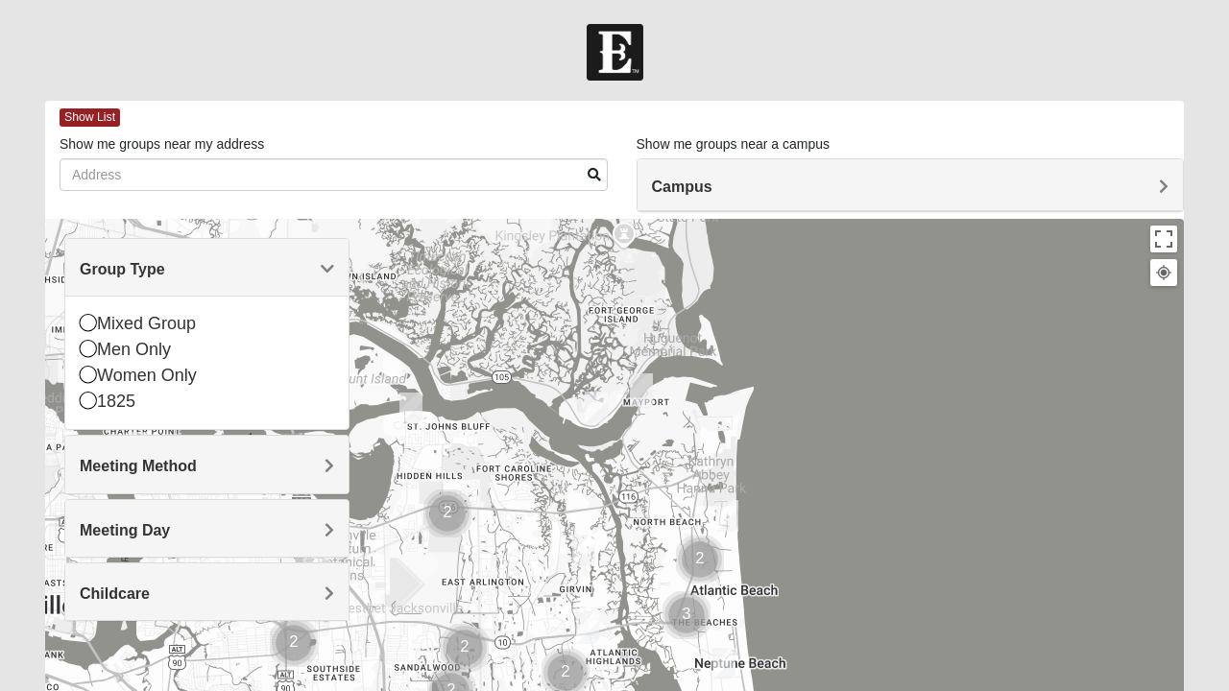
scroll to position [100, 0]
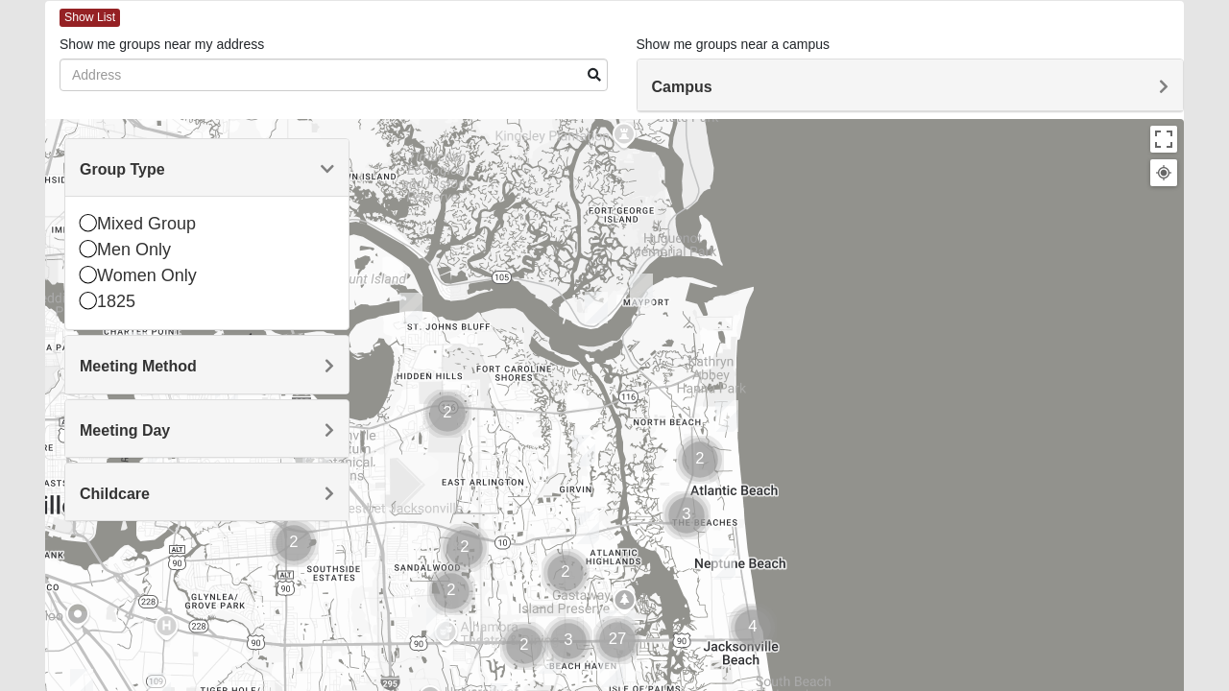
click at [86, 257] on icon at bounding box center [88, 248] width 17 height 17
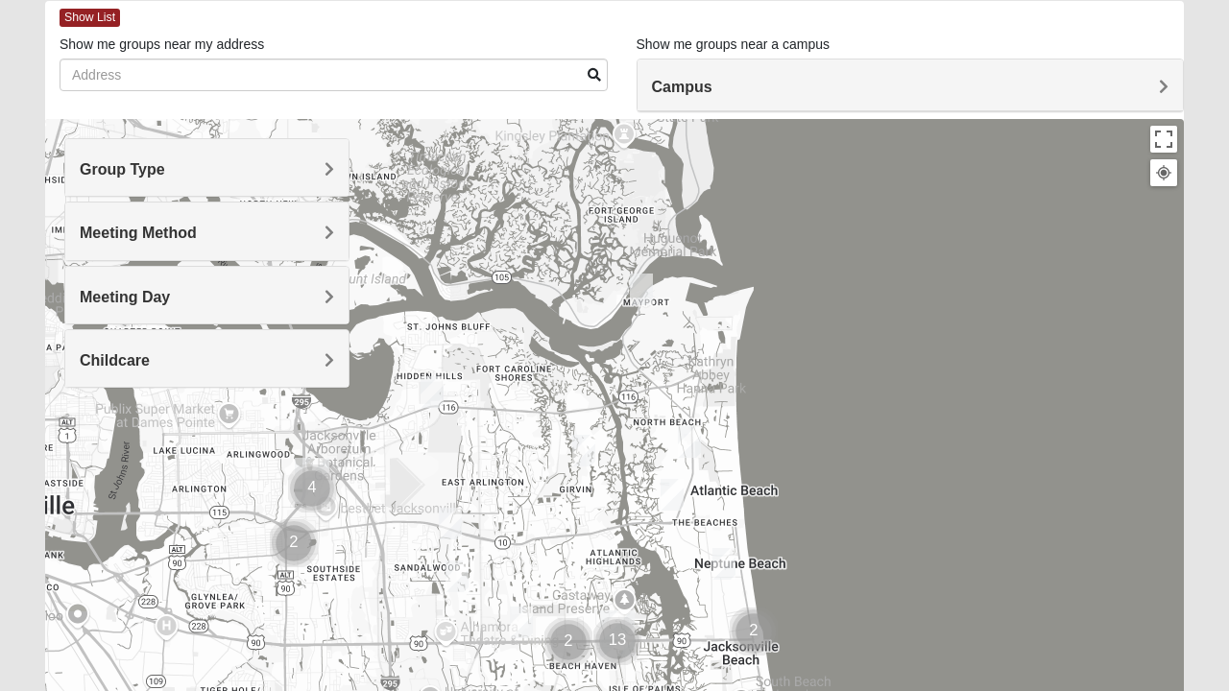
click at [342, 234] on div "Meeting Method" at bounding box center [206, 231] width 283 height 57
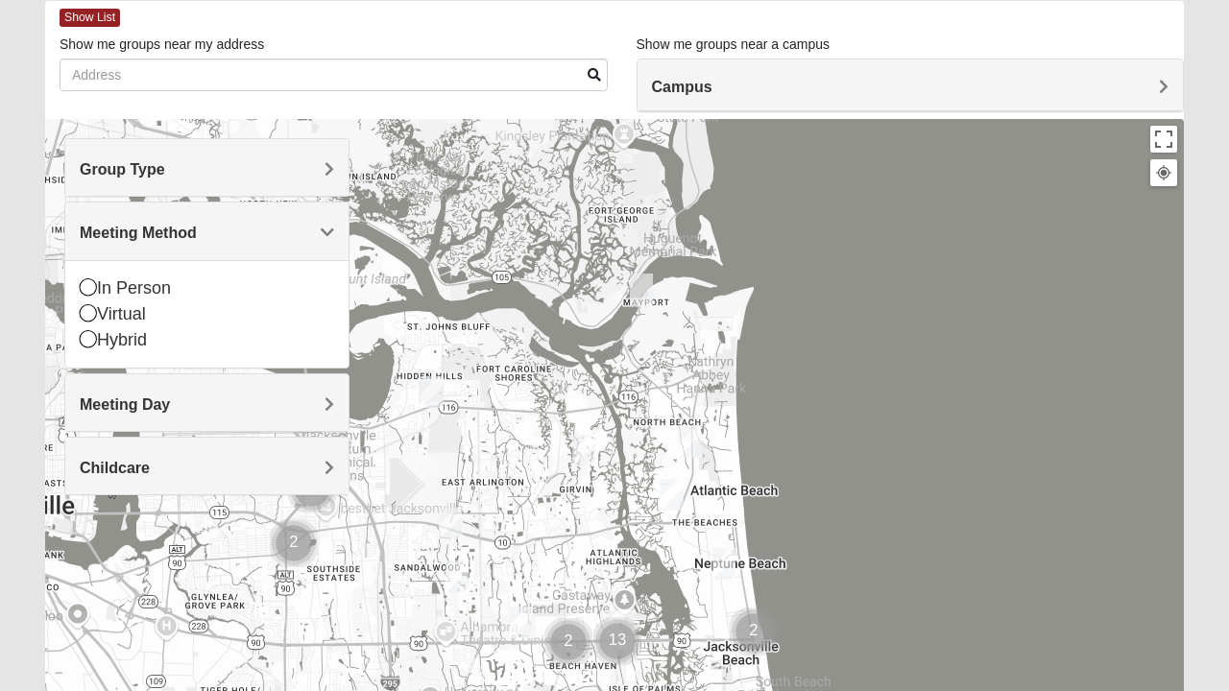
click at [95, 286] on icon at bounding box center [88, 286] width 17 height 17
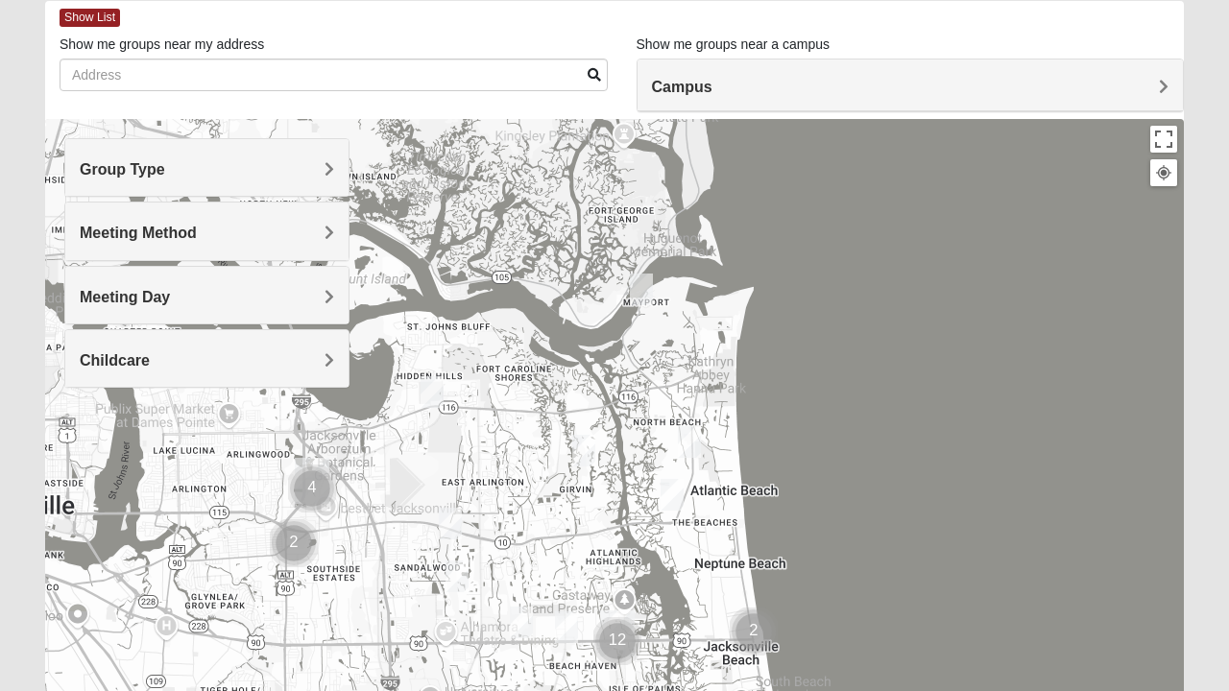
click at [335, 363] on div "Childcare" at bounding box center [206, 358] width 283 height 57
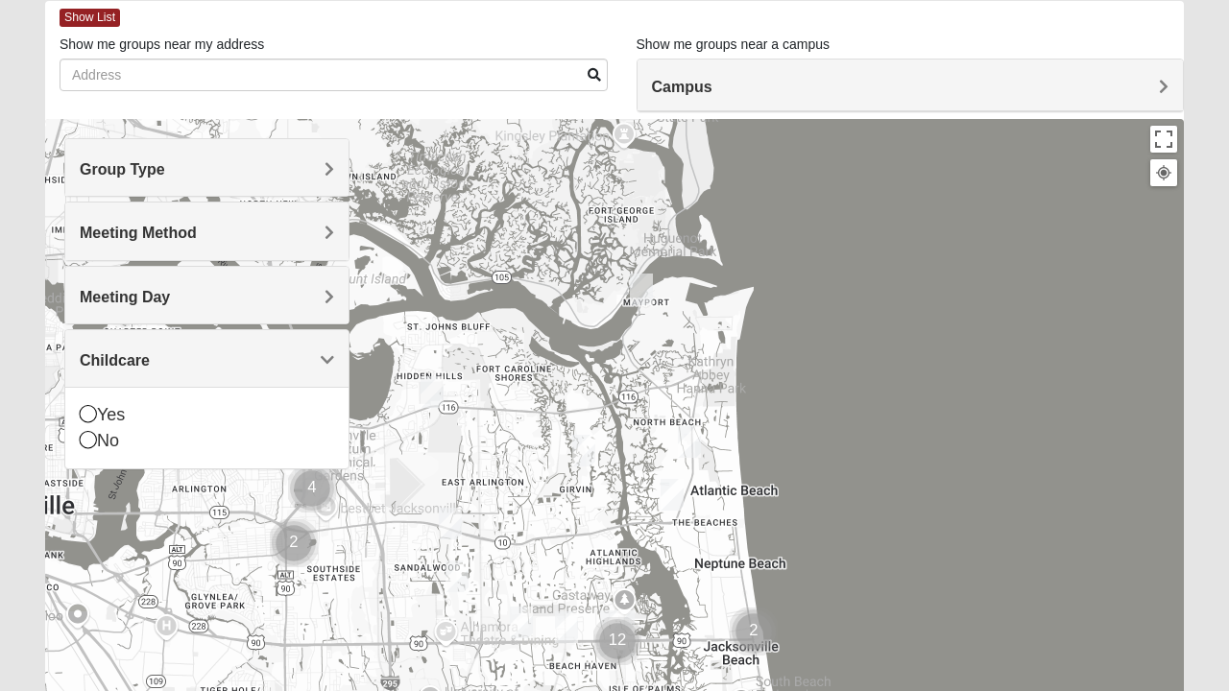
click at [94, 445] on icon at bounding box center [88, 439] width 17 height 17
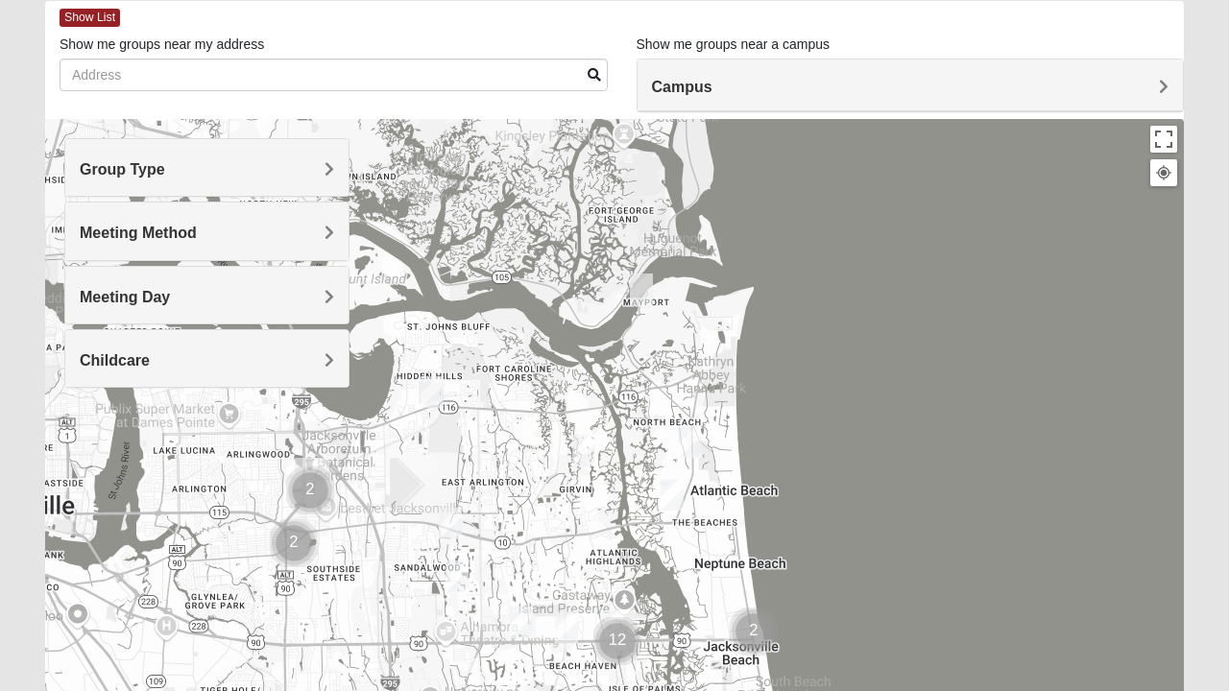
click at [862, 320] on div at bounding box center [614, 503] width 1139 height 768
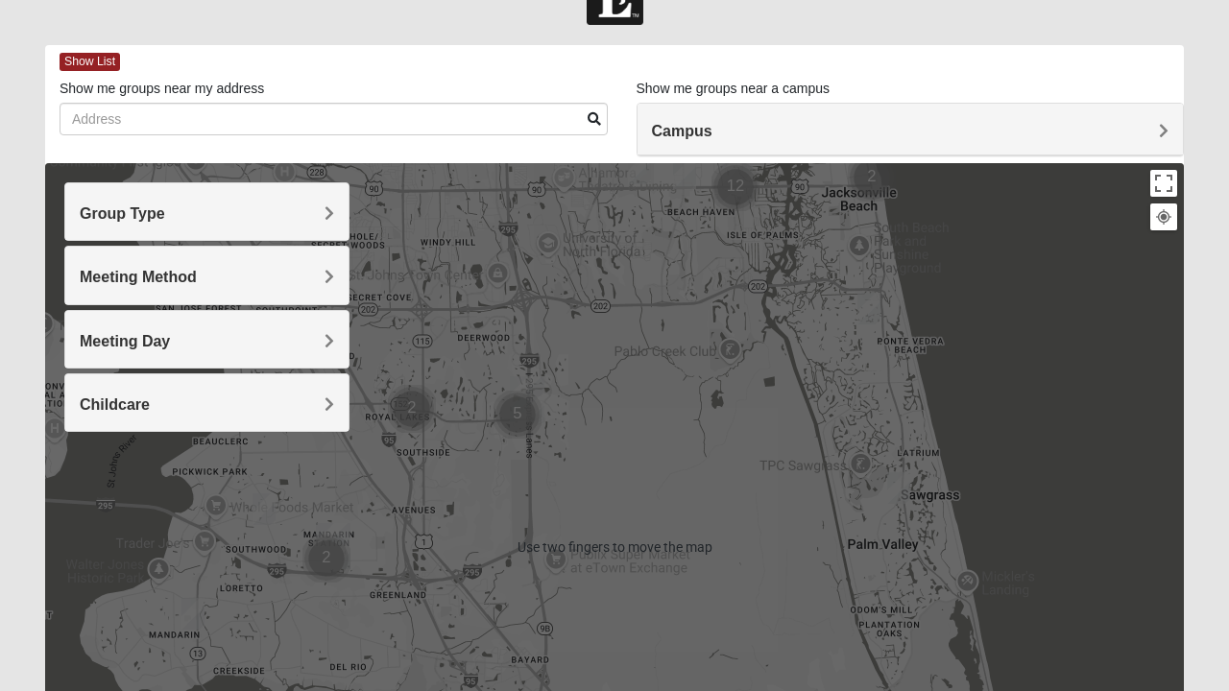
scroll to position [0, 0]
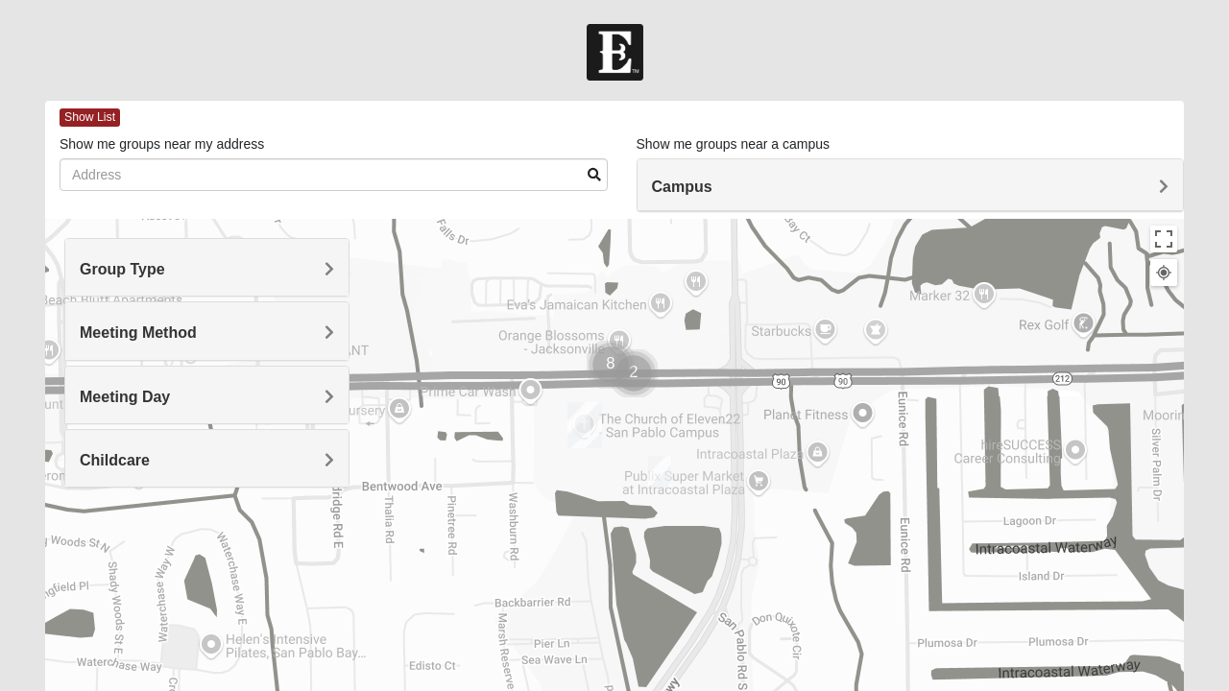
click at [609, 361] on img "Cluster of 8 groups" at bounding box center [610, 364] width 63 height 63
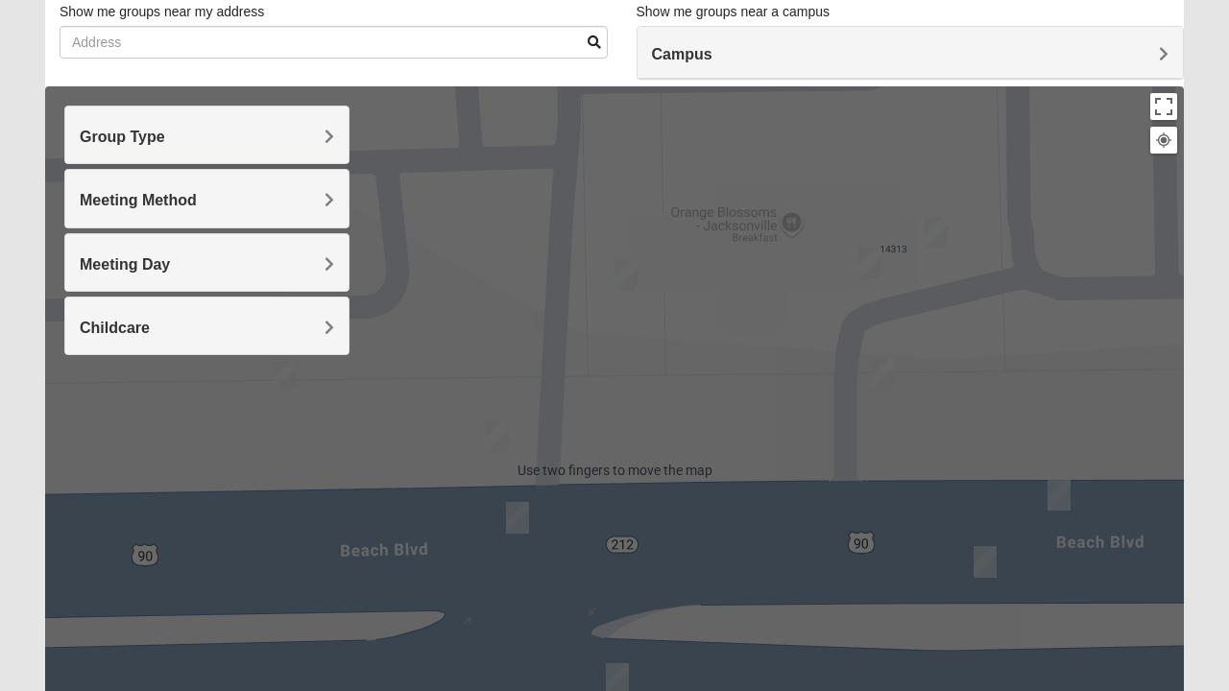
scroll to position [135, 0]
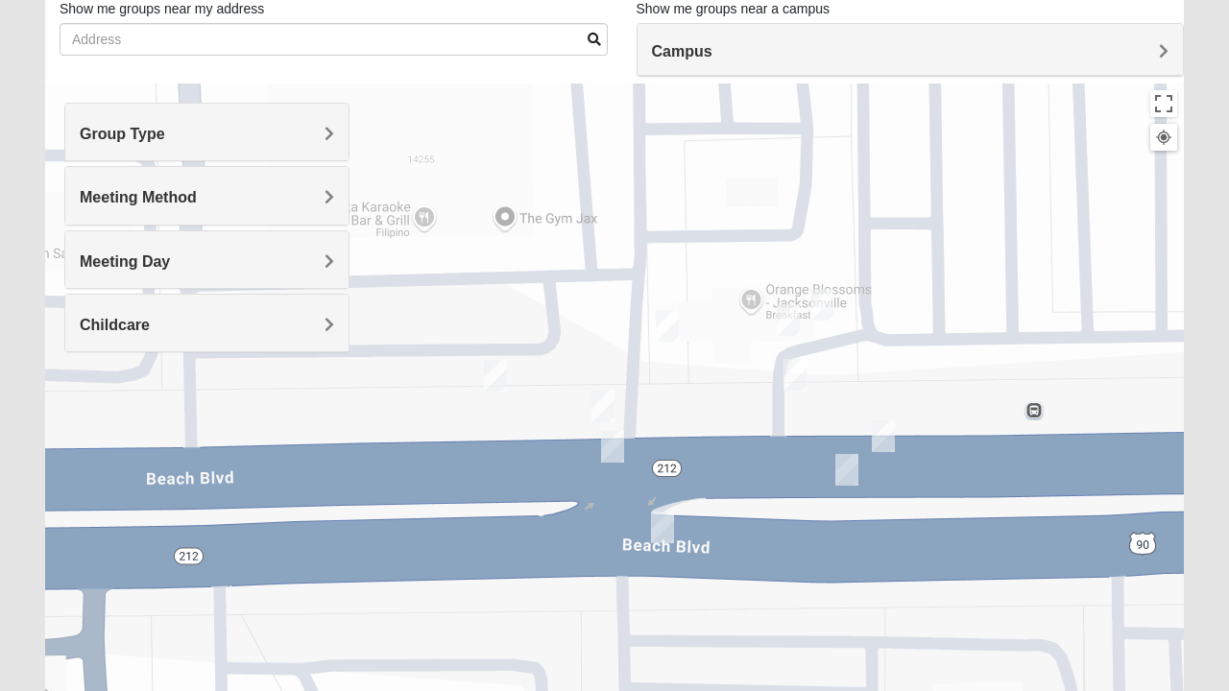
click at [680, 326] on img "On Campus Mens Pacetti 32250" at bounding box center [667, 325] width 38 height 47
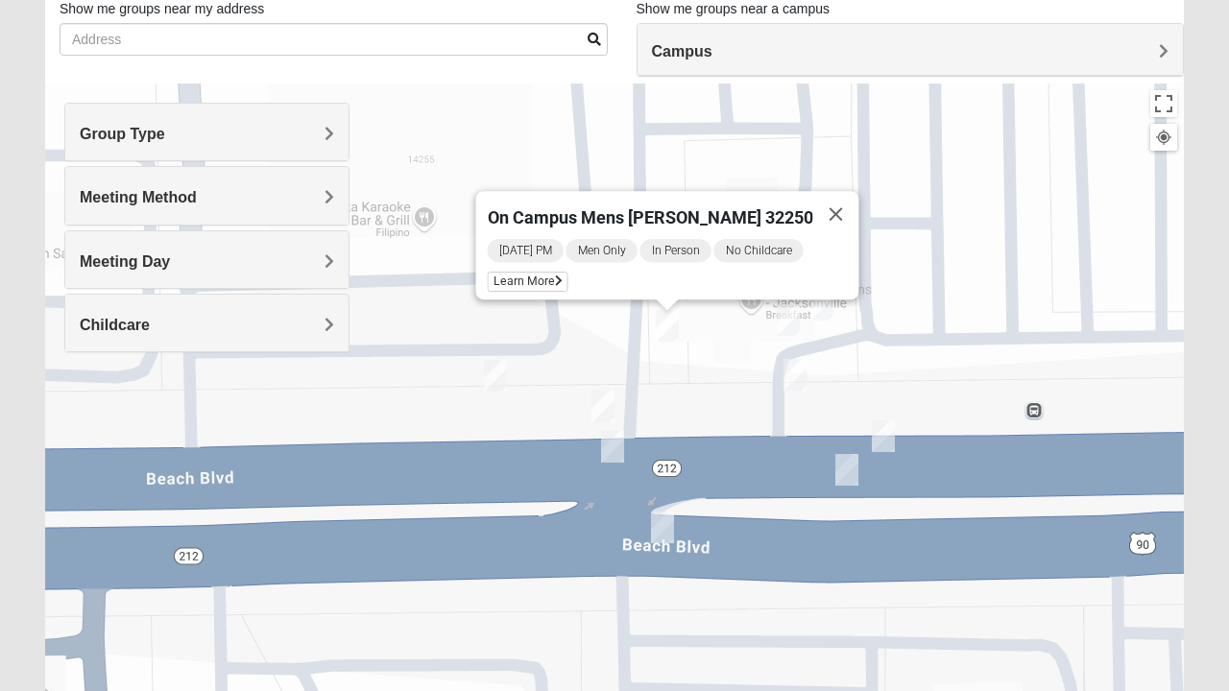
click at [568, 272] on span "Learn More" at bounding box center [528, 282] width 81 height 20
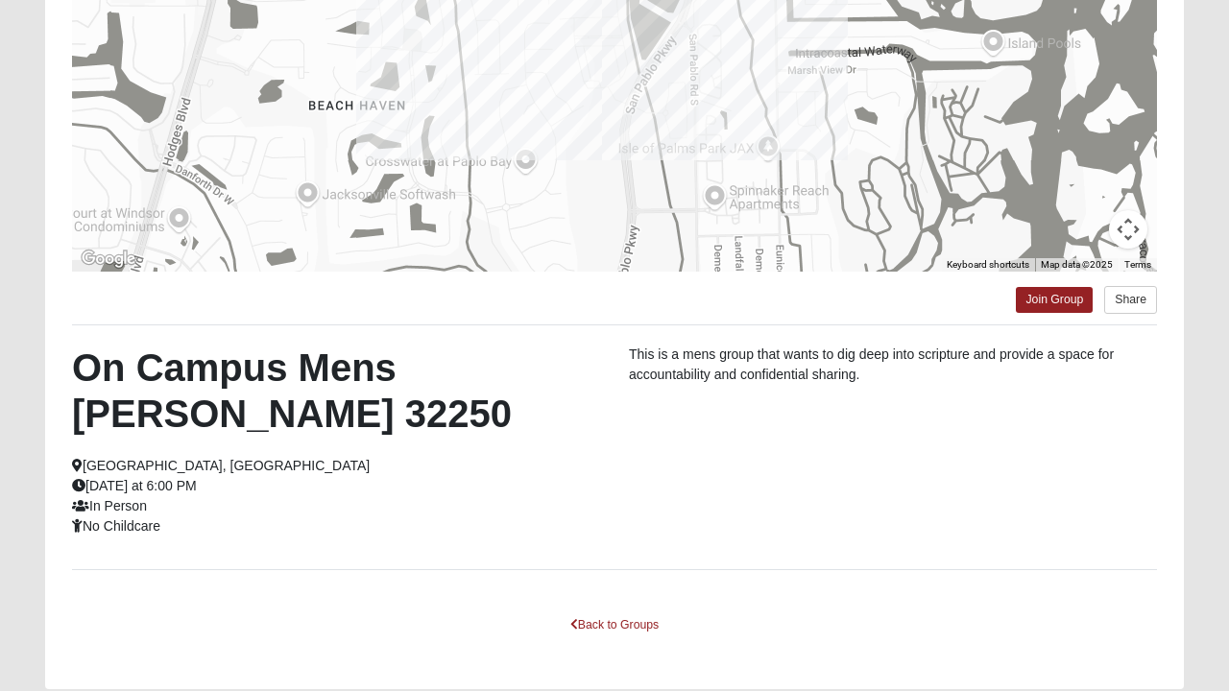
scroll to position [324, 0]
click at [1053, 301] on link "Join Group" at bounding box center [1054, 299] width 77 height 26
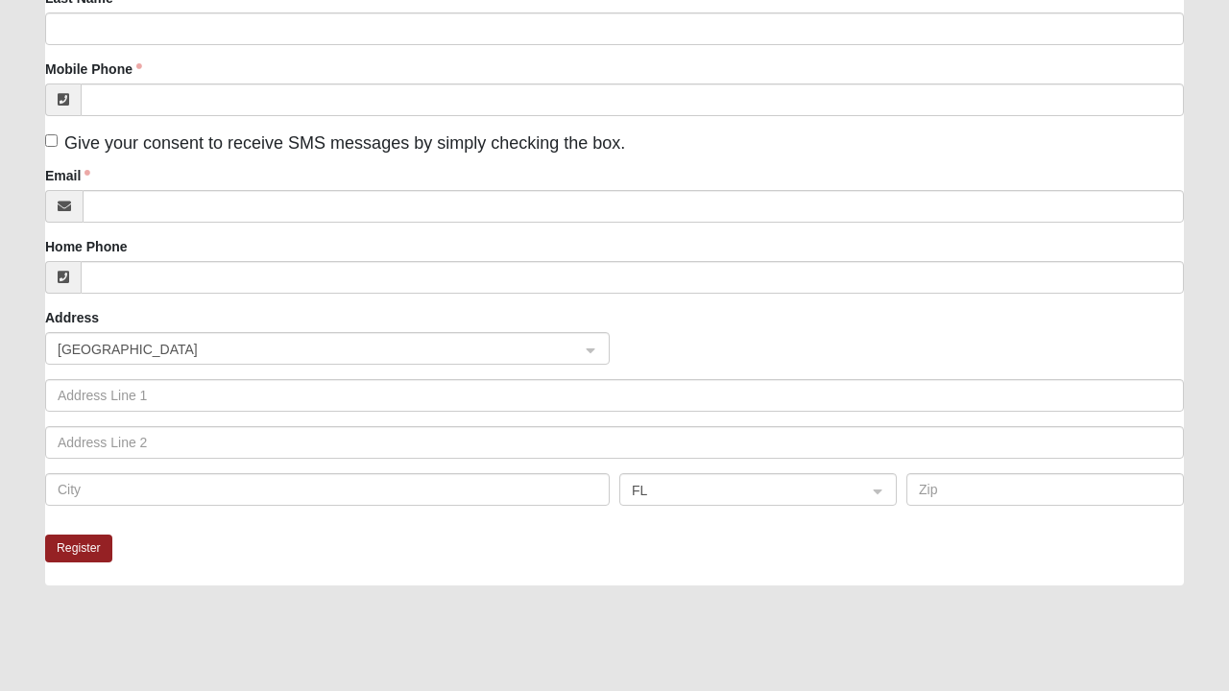
scroll to position [311, 0]
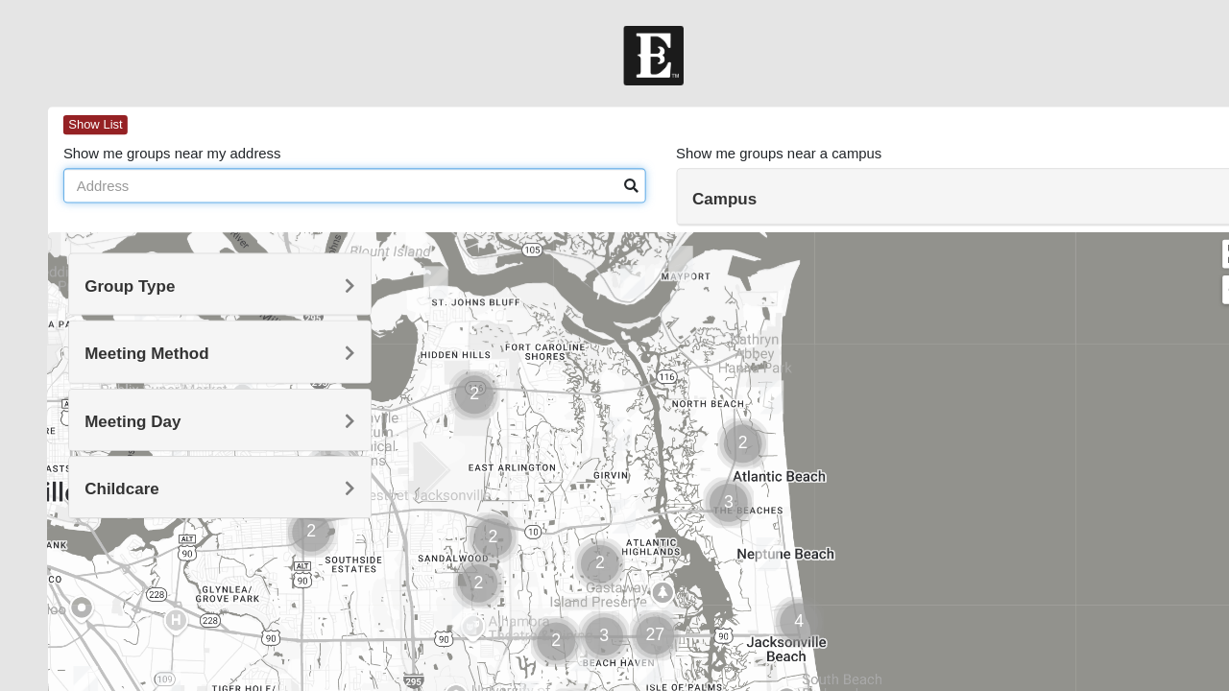
click at [478, 181] on input "Show me groups near my address" at bounding box center [334, 174] width 548 height 33
type input "1"
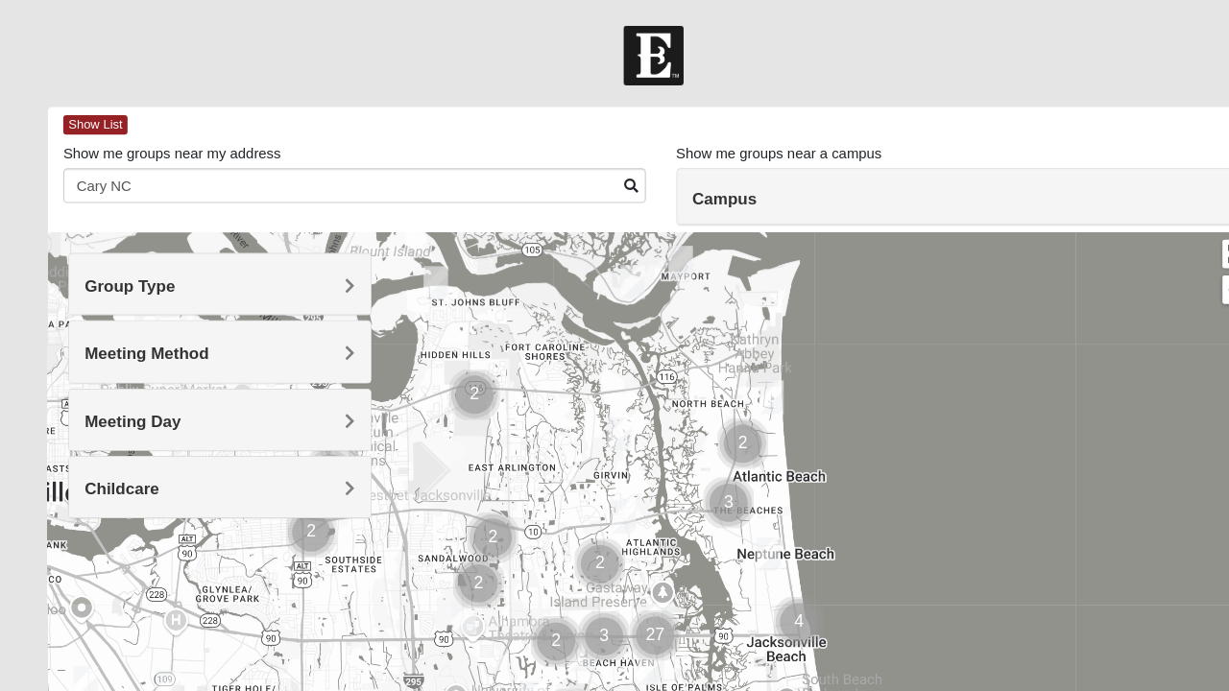
click at [591, 176] on span at bounding box center [594, 174] width 13 height 13
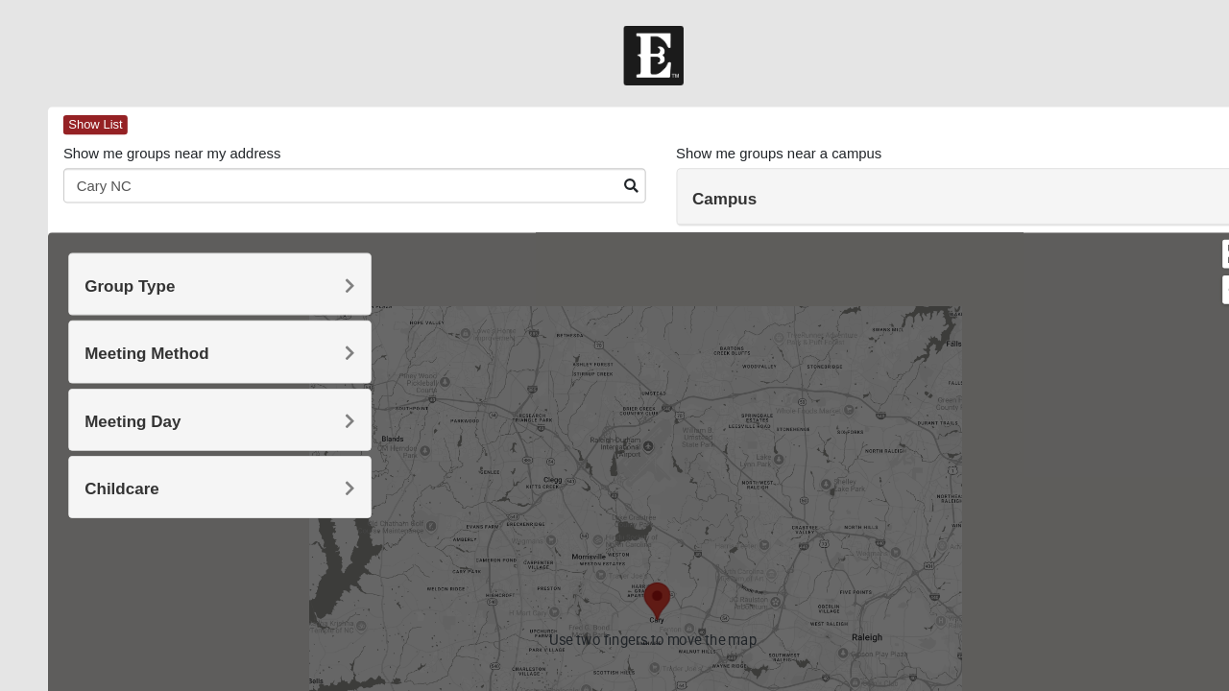
scroll to position [167, 0]
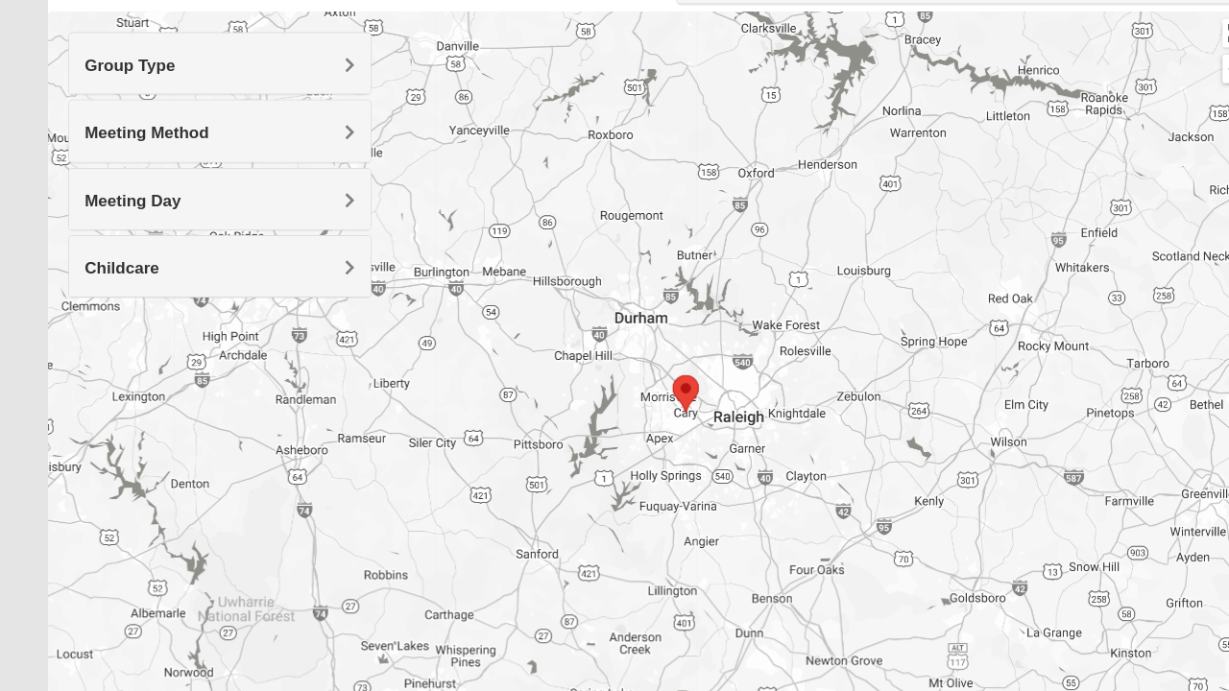
click at [286, 109] on h4 "Group Type" at bounding box center [207, 102] width 254 height 18
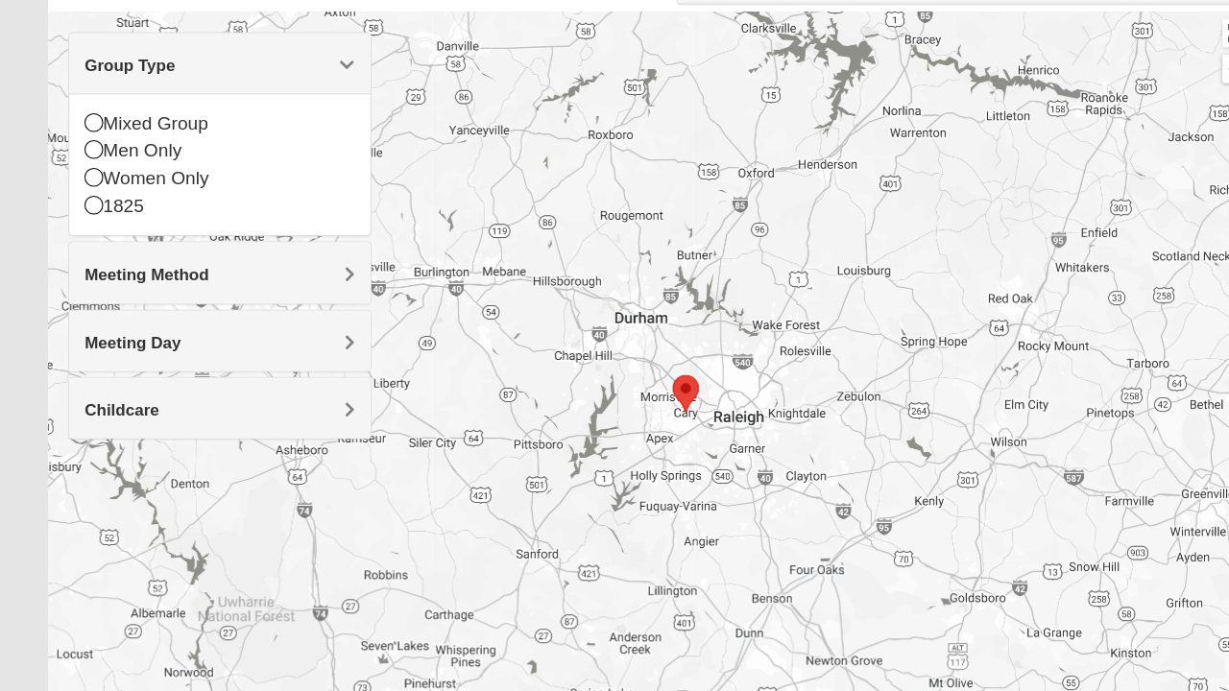
click at [182, 163] on div "Mixed Group" at bounding box center [207, 157] width 254 height 26
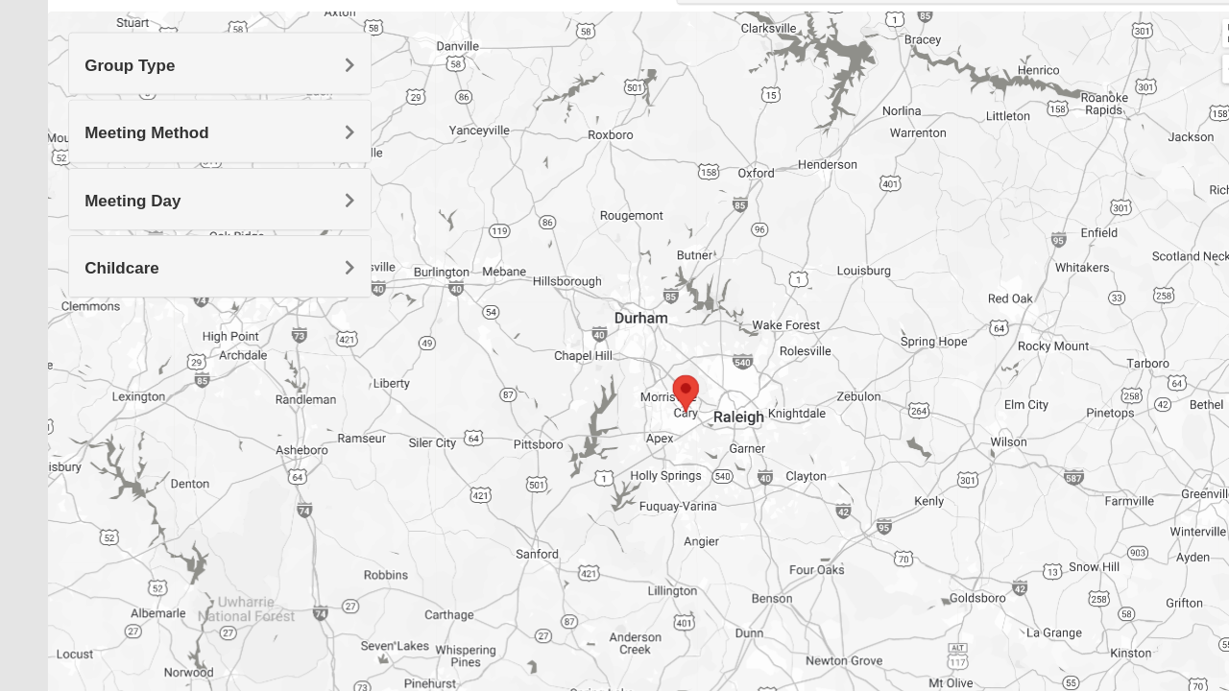
click at [245, 116] on div "Group Type" at bounding box center [206, 100] width 283 height 57
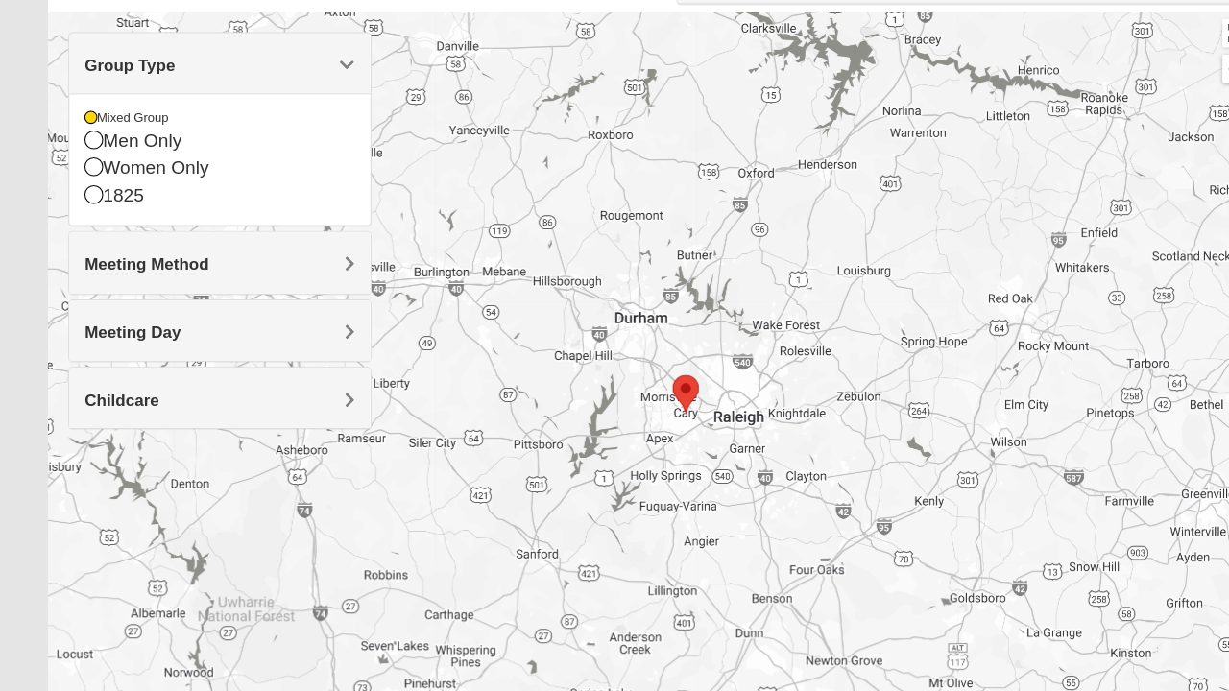
click at [156, 178] on div "Men Only" at bounding box center [207, 173] width 254 height 26
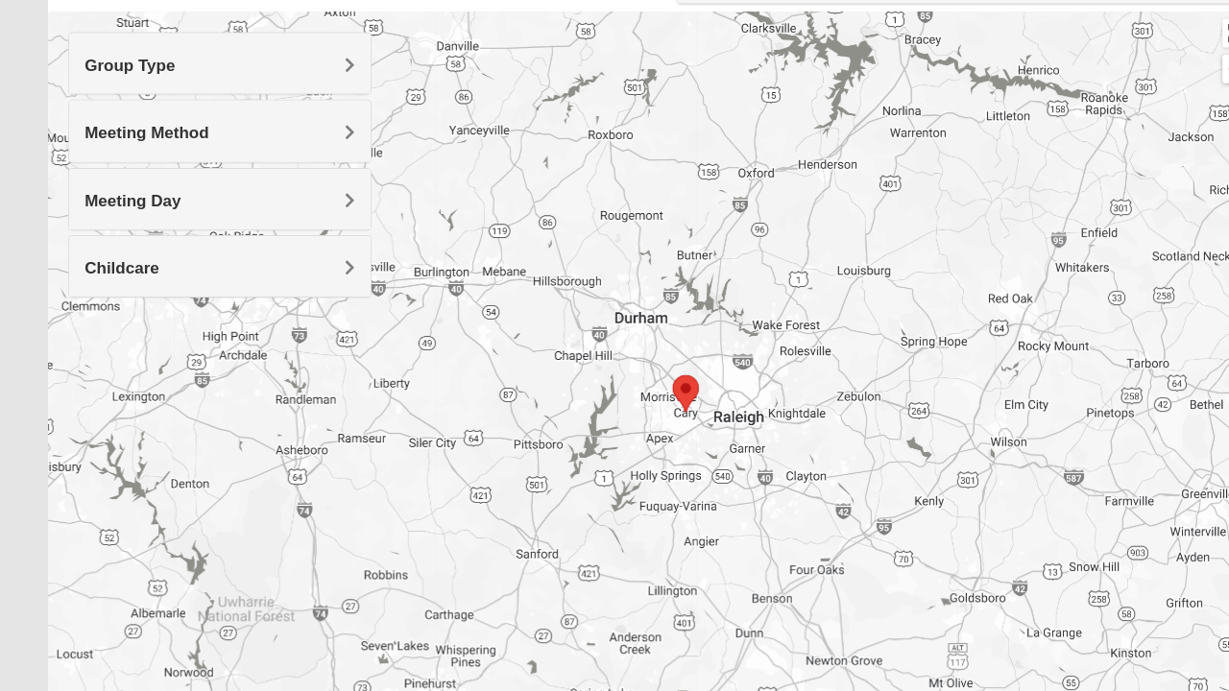
click at [246, 105] on h4 "Group Type" at bounding box center [207, 102] width 254 height 18
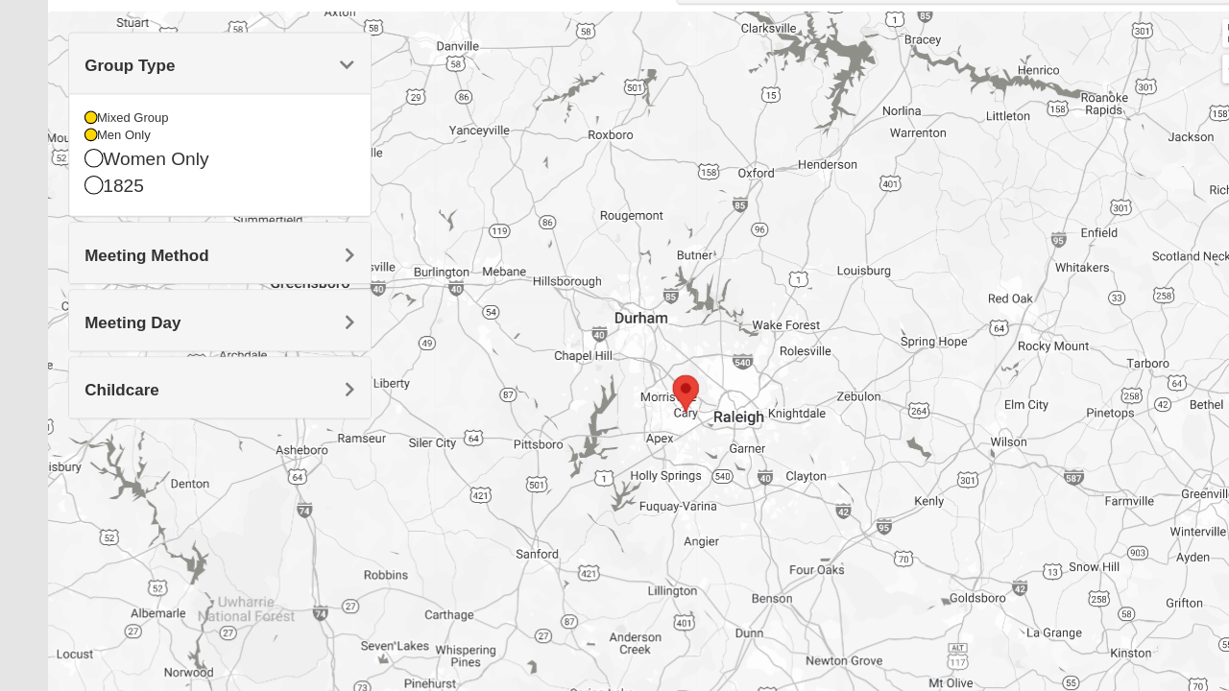
click at [96, 197] on div "Women Only" at bounding box center [207, 191] width 254 height 26
click at [91, 216] on div "1825" at bounding box center [207, 217] width 254 height 26
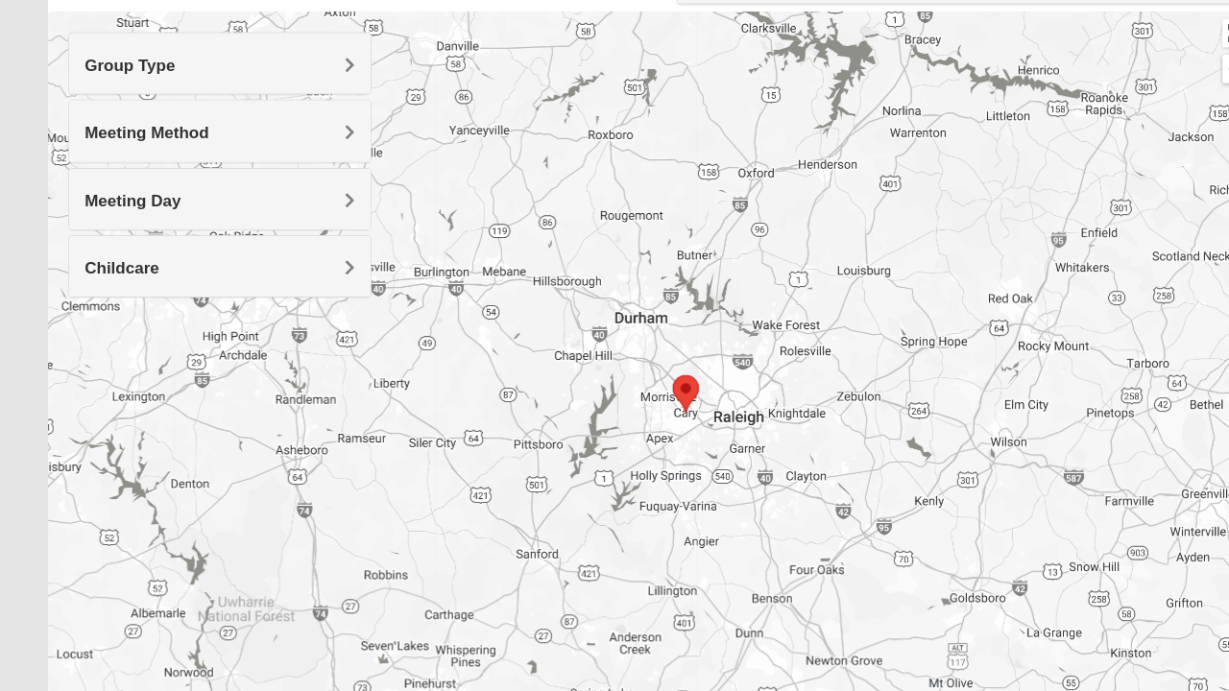
click at [256, 106] on h4 "Group Type" at bounding box center [207, 102] width 254 height 18
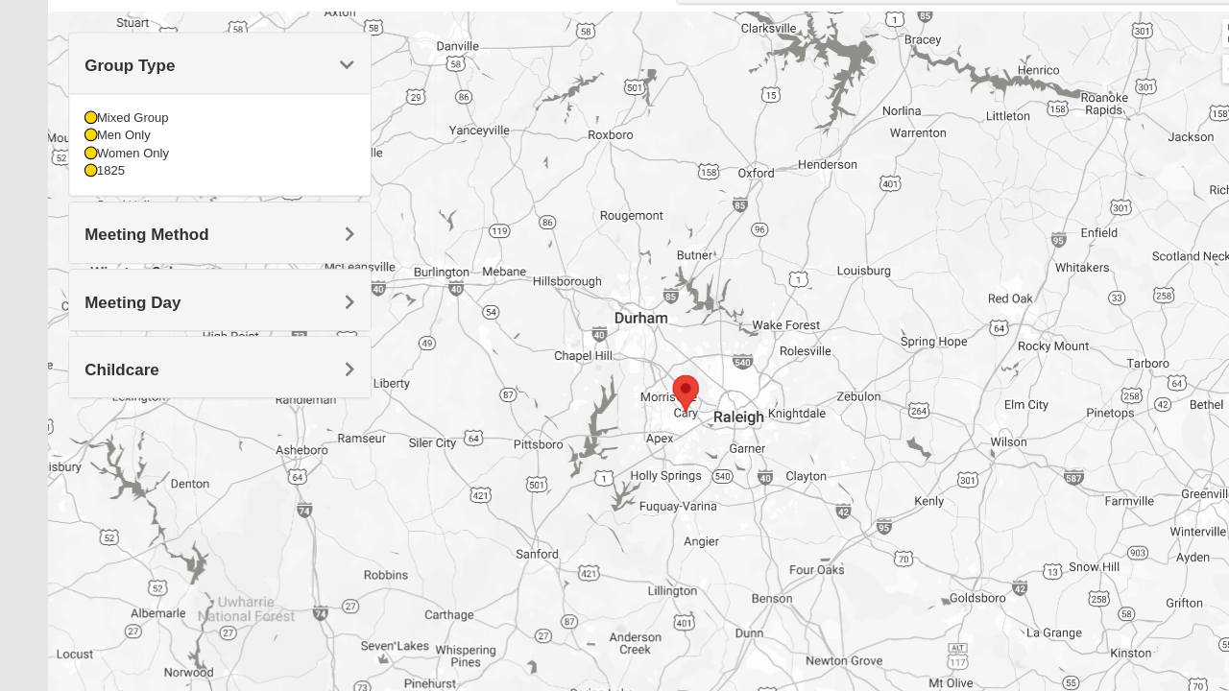
click at [260, 250] on div "Meeting Method" at bounding box center [206, 259] width 283 height 57
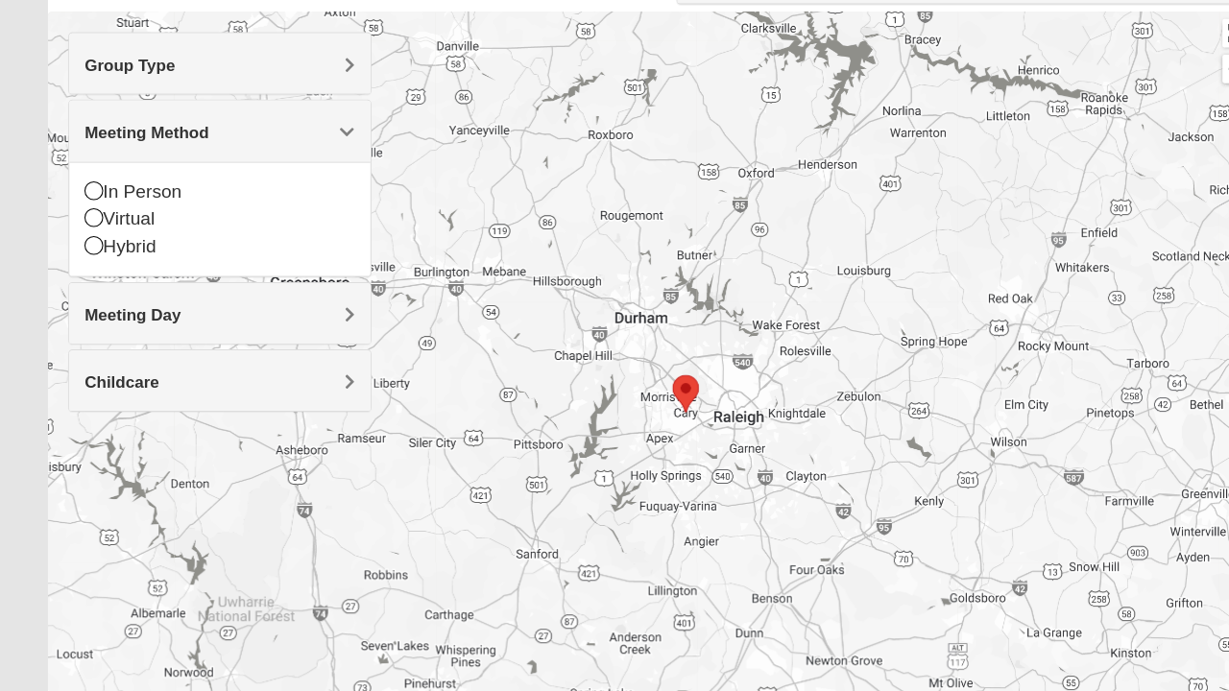
click at [154, 224] on div "In Person" at bounding box center [207, 221] width 254 height 26
click at [138, 307] on div "Meeting Day" at bounding box center [206, 335] width 283 height 57
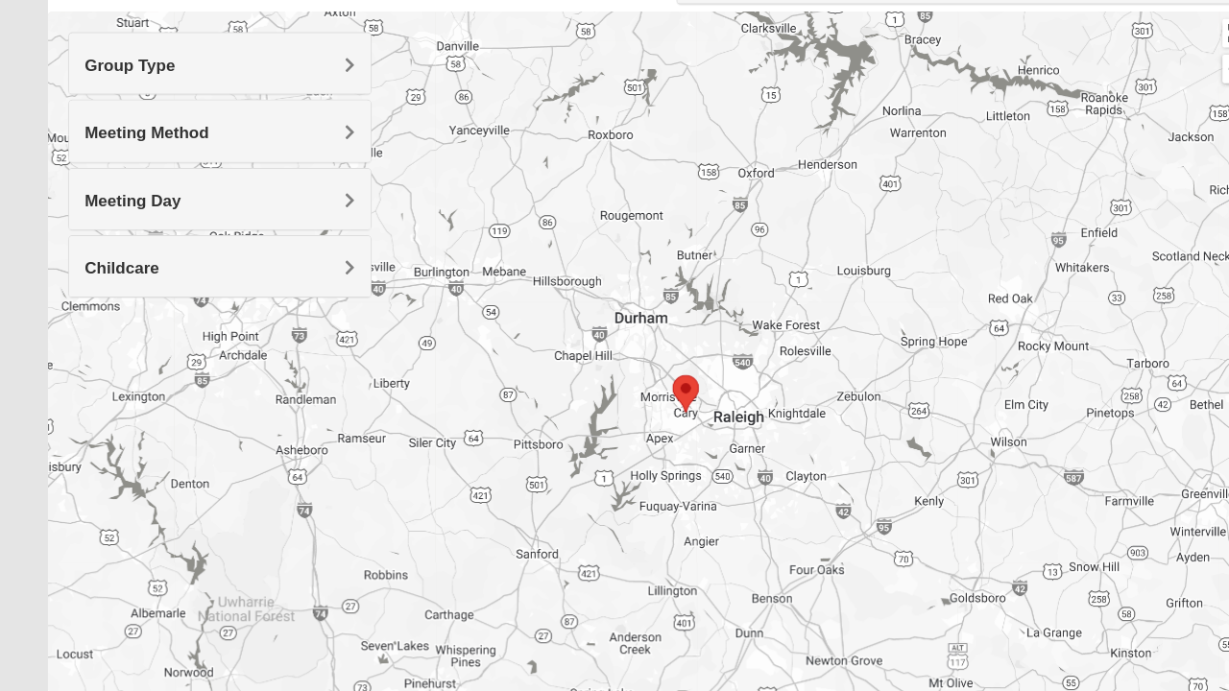
click at [172, 182] on div "Meeting Method" at bounding box center [206, 163] width 283 height 57
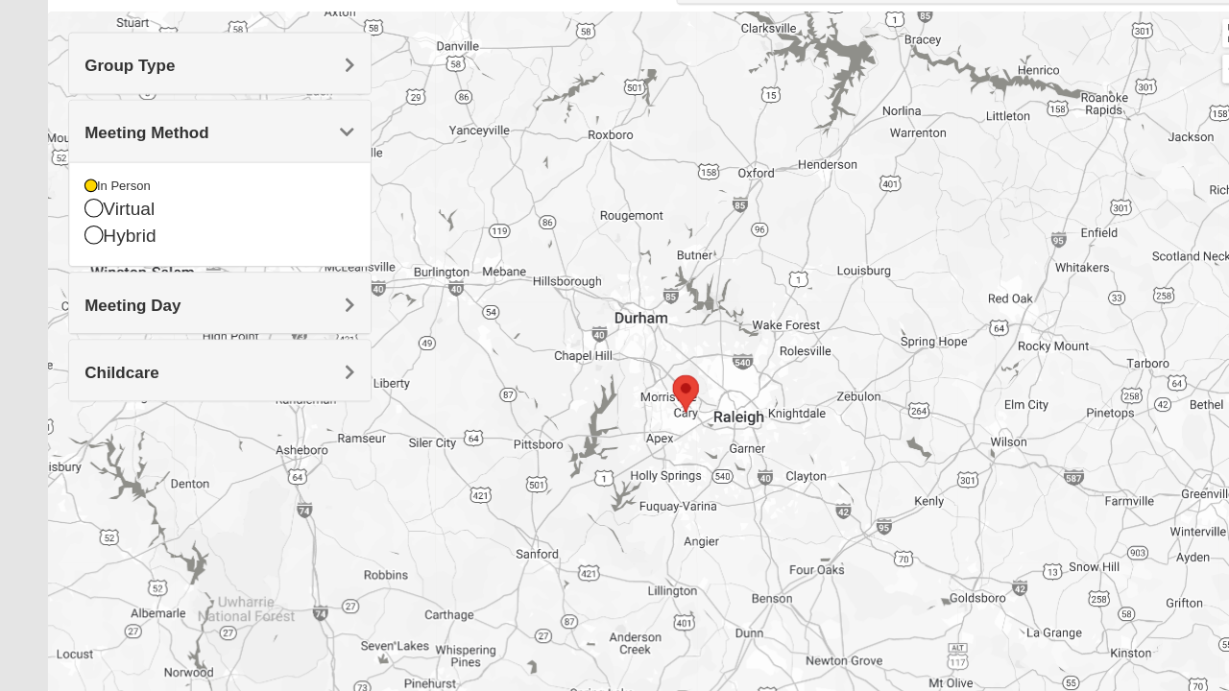
click at [209, 325] on h4 "Meeting Day" at bounding box center [207, 328] width 254 height 18
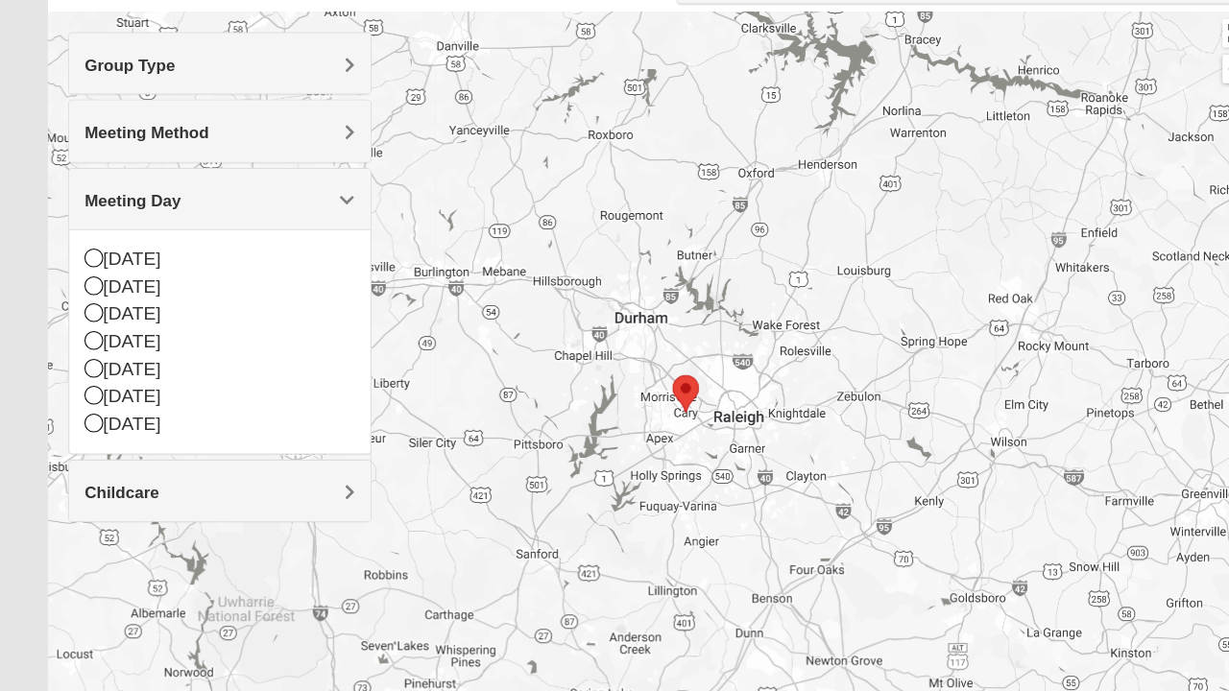
click at [282, 169] on h4 "Meeting Method" at bounding box center [207, 165] width 254 height 18
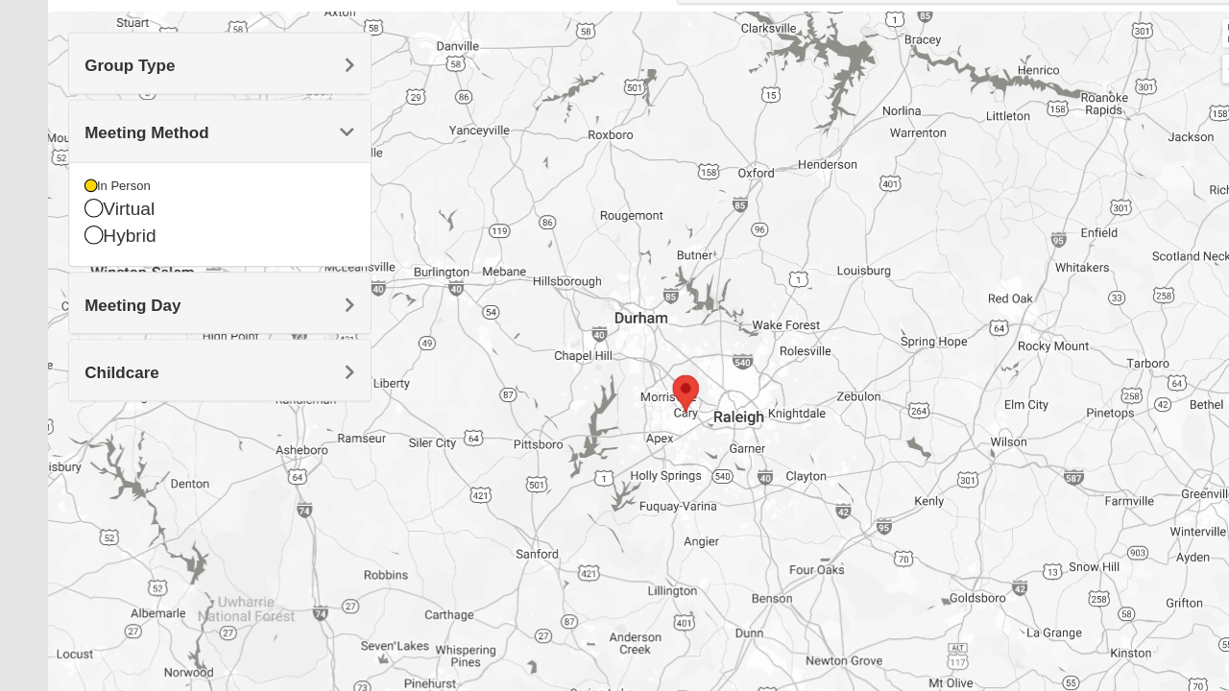
click at [90, 265] on icon at bounding box center [88, 261] width 17 height 17
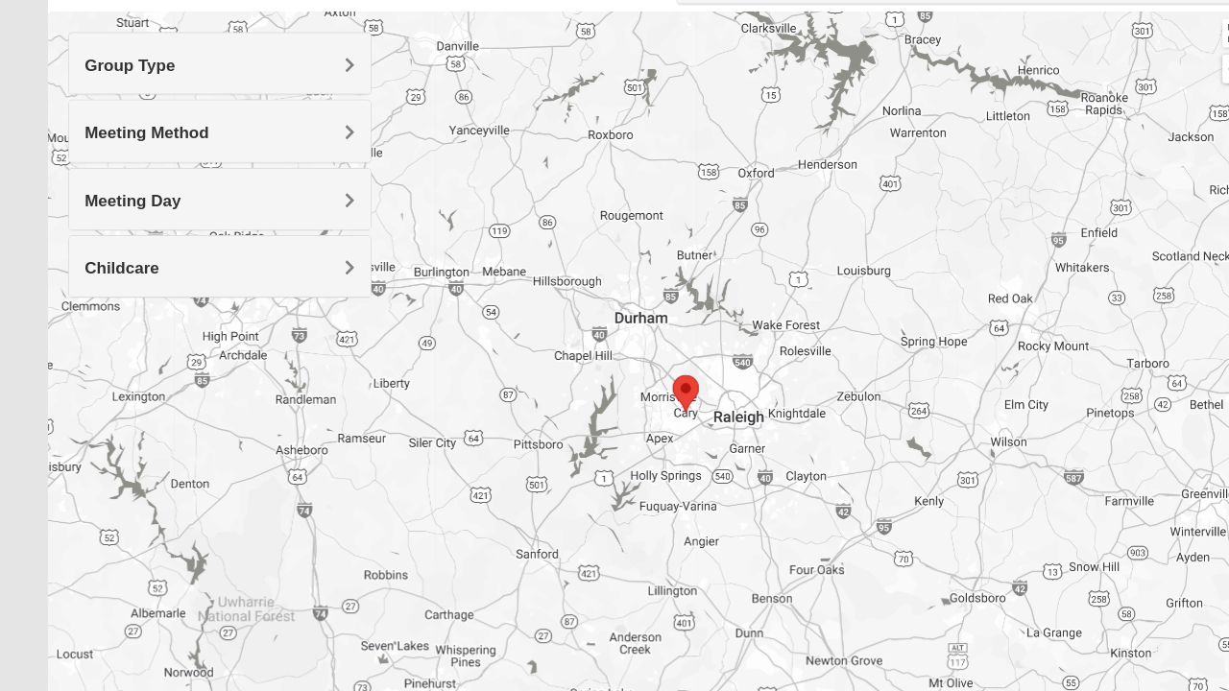
click at [203, 234] on h4 "Meeting Day" at bounding box center [207, 230] width 254 height 18
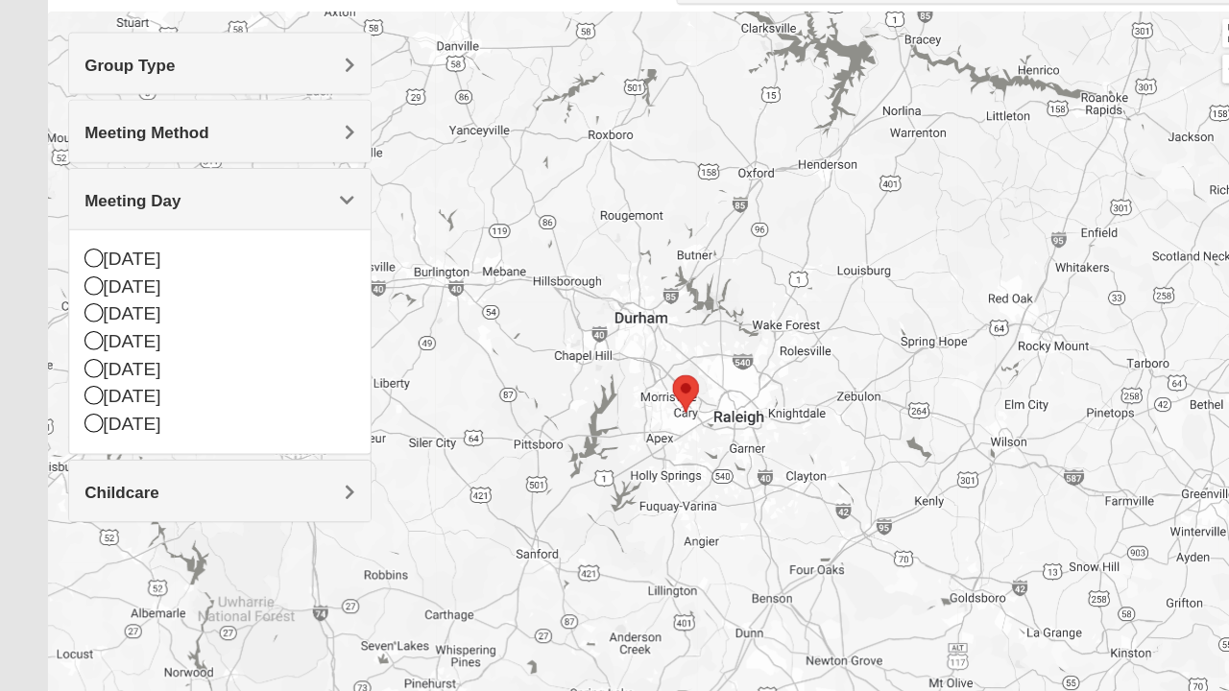
click at [86, 282] on icon at bounding box center [88, 283] width 17 height 17
click at [92, 474] on div "Childcare" at bounding box center [206, 502] width 283 height 57
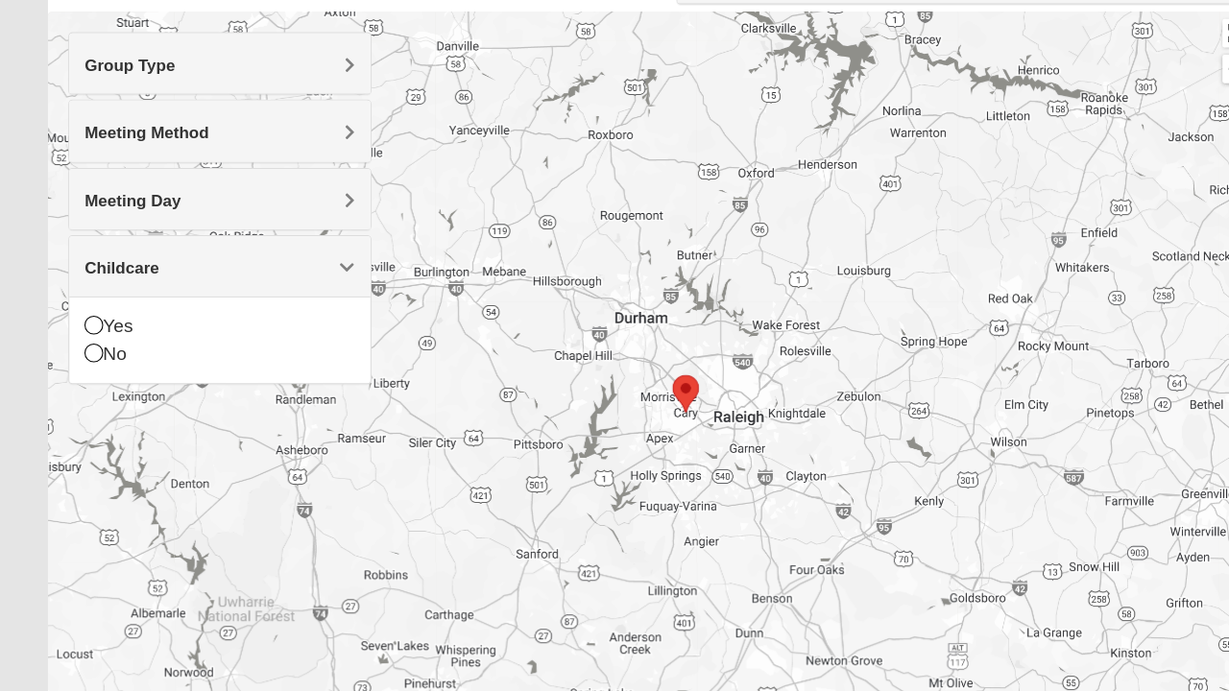
click at [159, 244] on div "Meeting Day" at bounding box center [206, 228] width 283 height 57
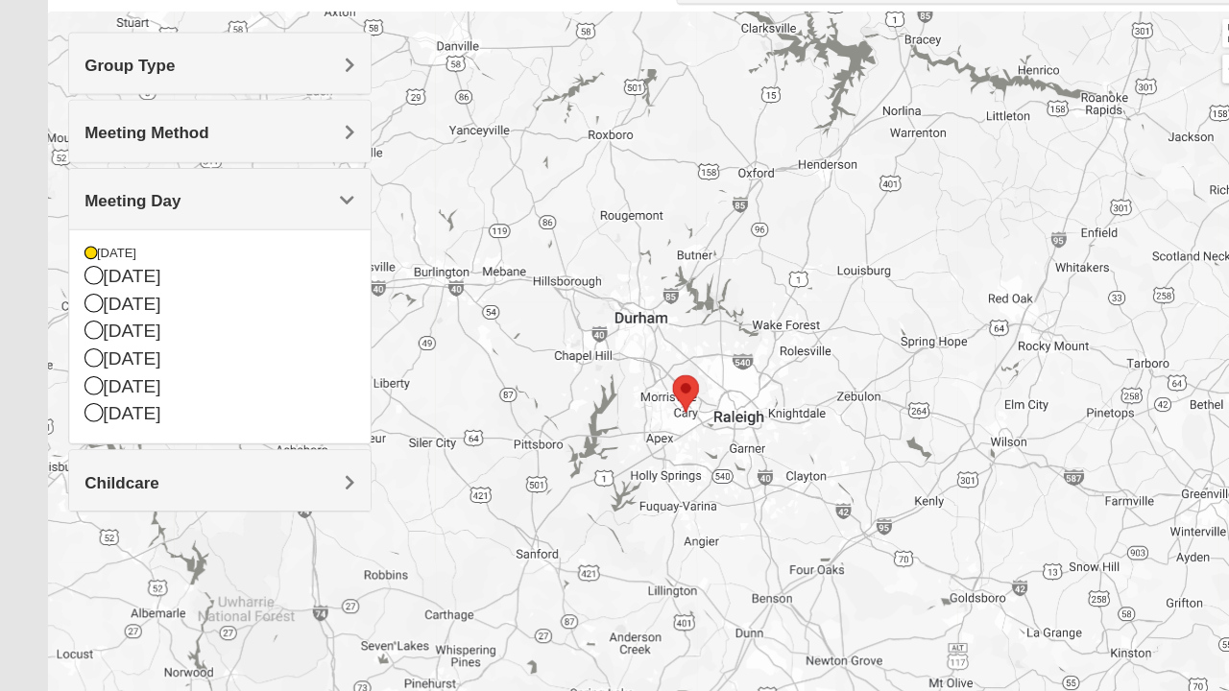
click at [86, 302] on icon at bounding box center [88, 299] width 17 height 17
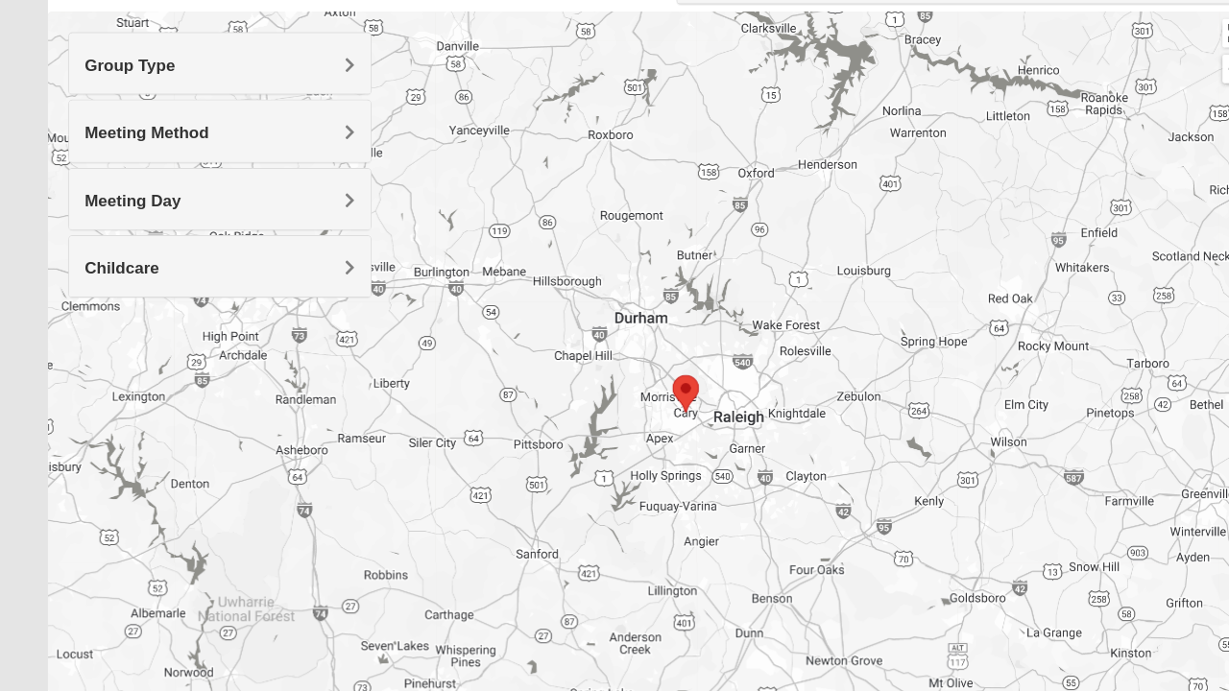
click at [163, 236] on span "Meeting Day" at bounding box center [125, 230] width 90 height 16
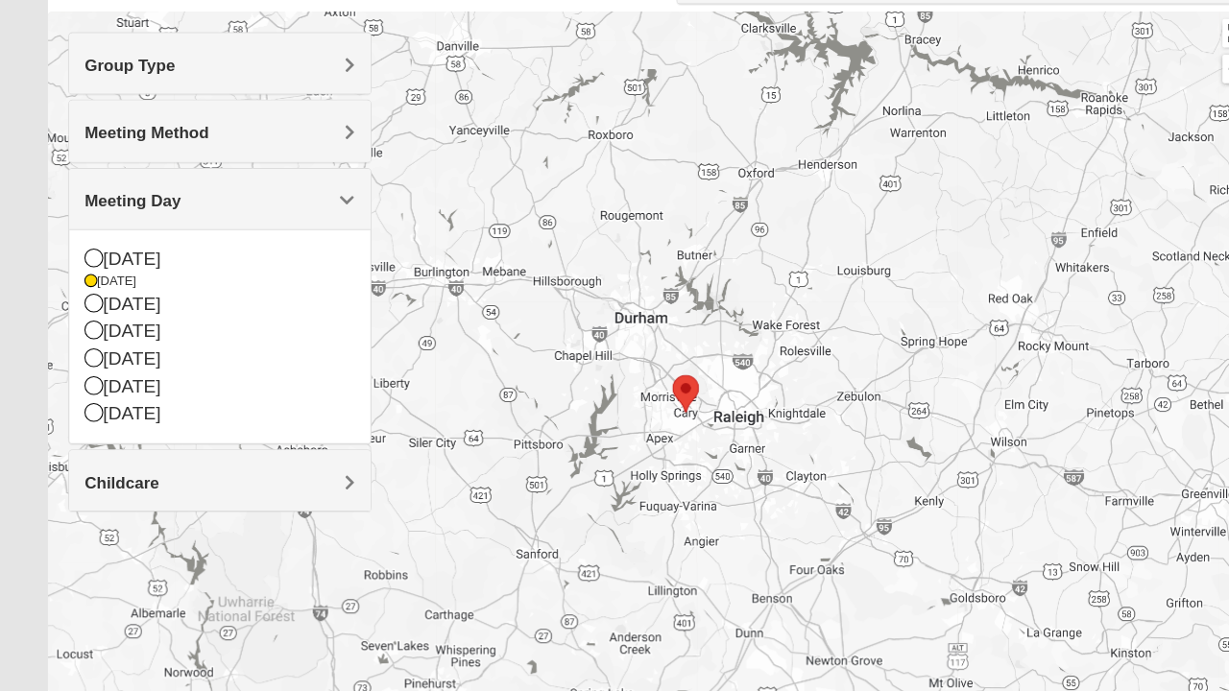
click at [90, 432] on icon at bounding box center [88, 429] width 17 height 17
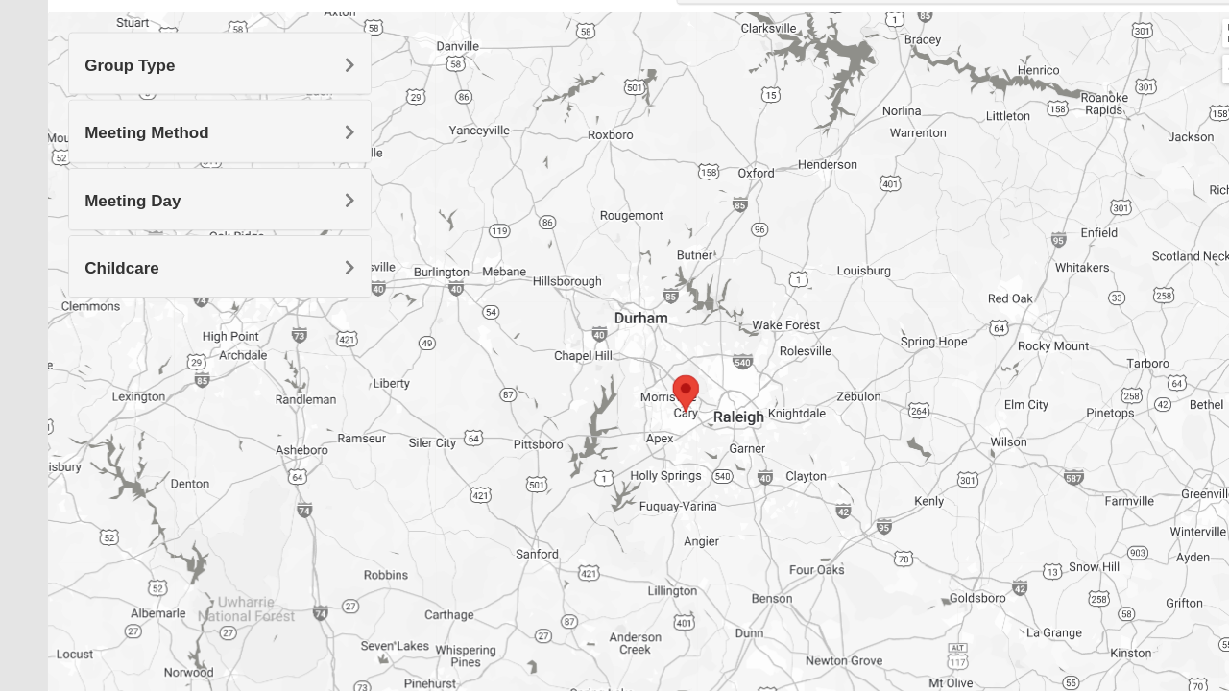
click at [202, 234] on h4 "Meeting Day" at bounding box center [207, 230] width 254 height 18
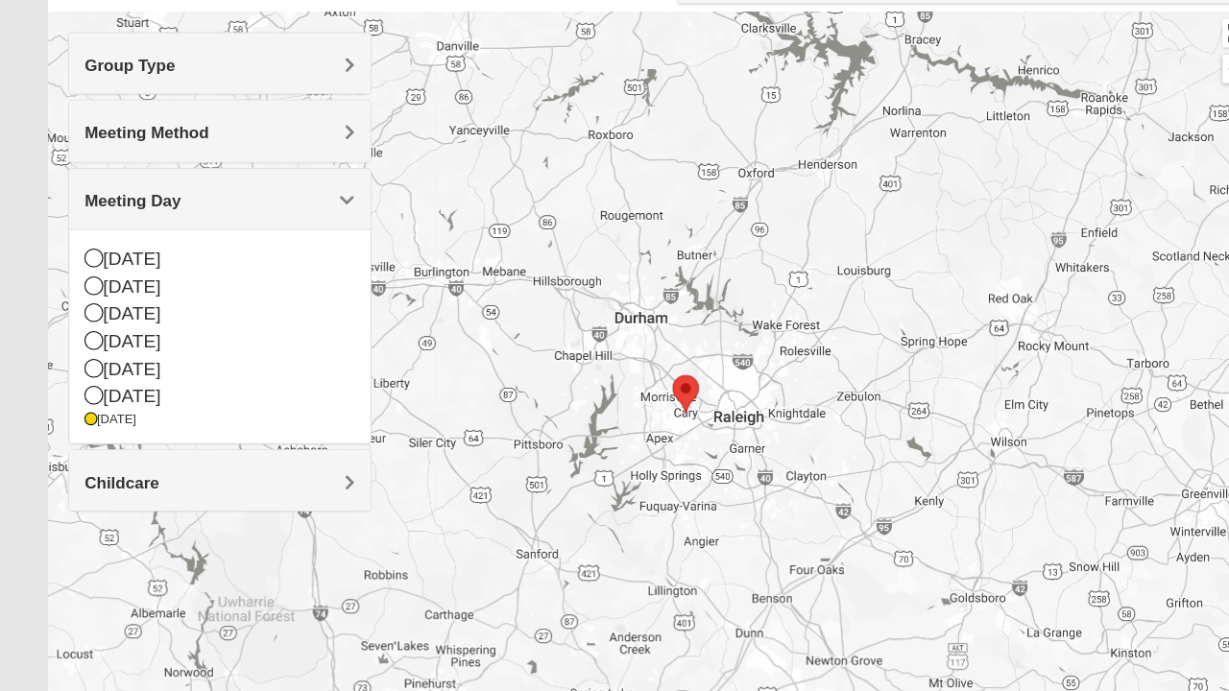
click at [92, 415] on icon at bounding box center [88, 412] width 17 height 17
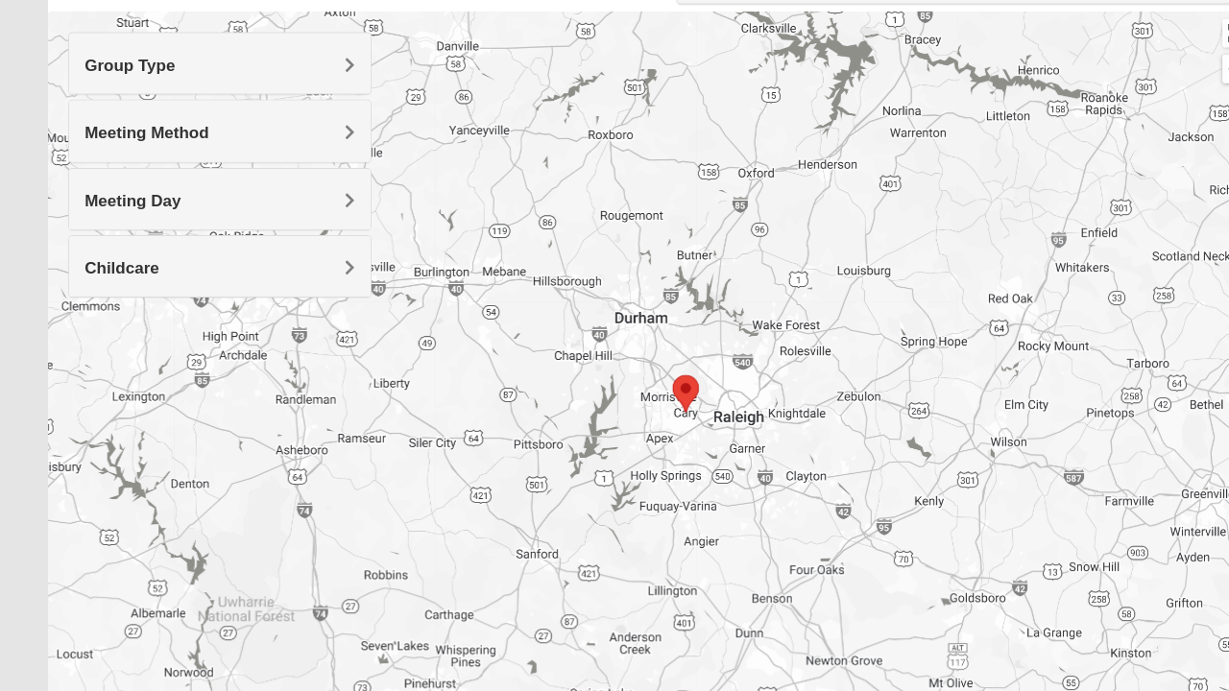
click at [250, 226] on h4 "Meeting Day" at bounding box center [207, 230] width 254 height 18
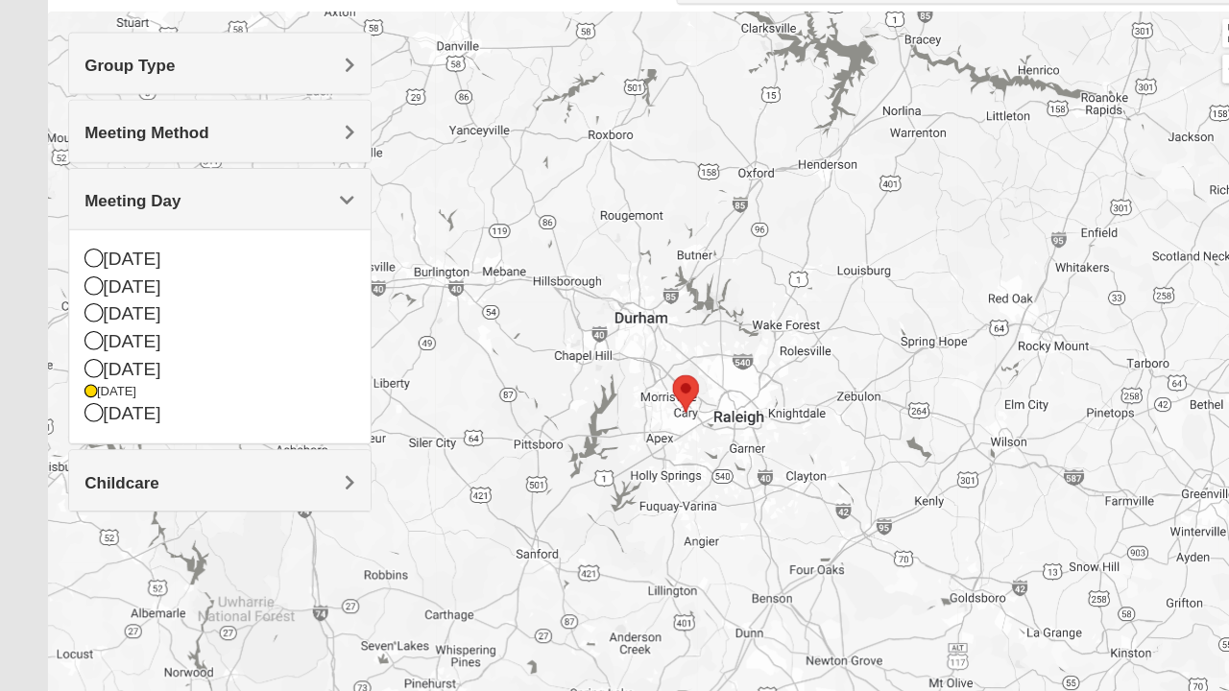
click at [92, 405] on div "[DATE]" at bounding box center [207, 409] width 254 height 16
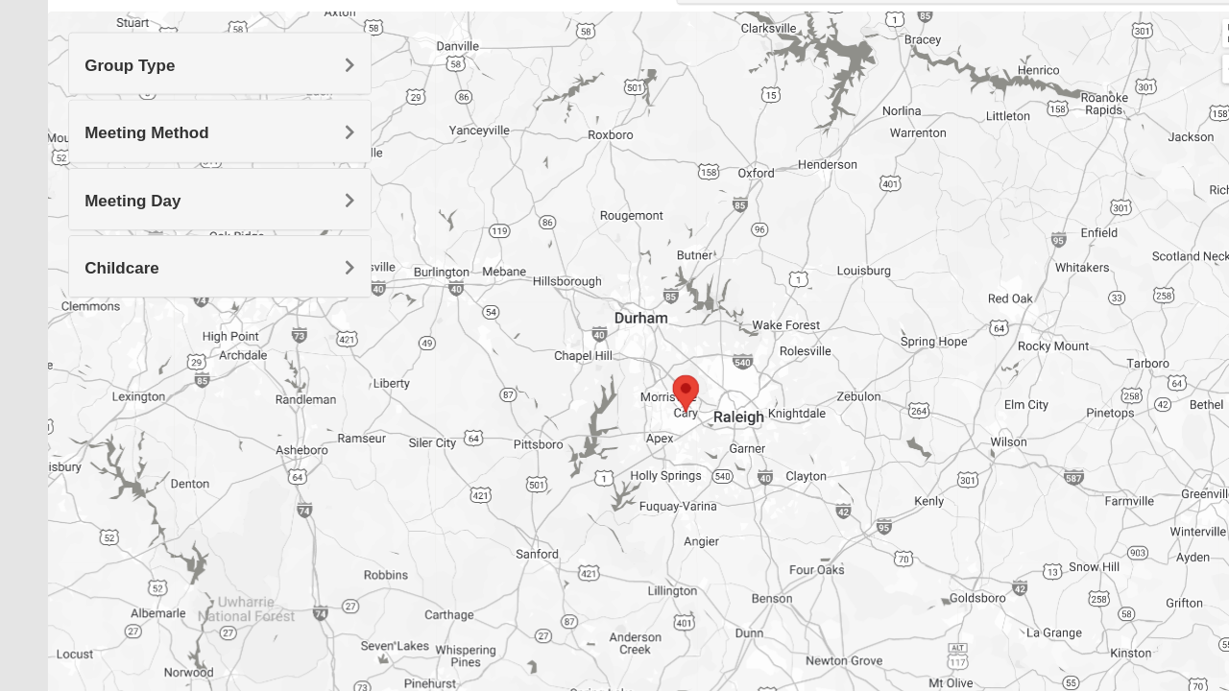
click at [202, 230] on h4 "Meeting Day" at bounding box center [207, 230] width 254 height 18
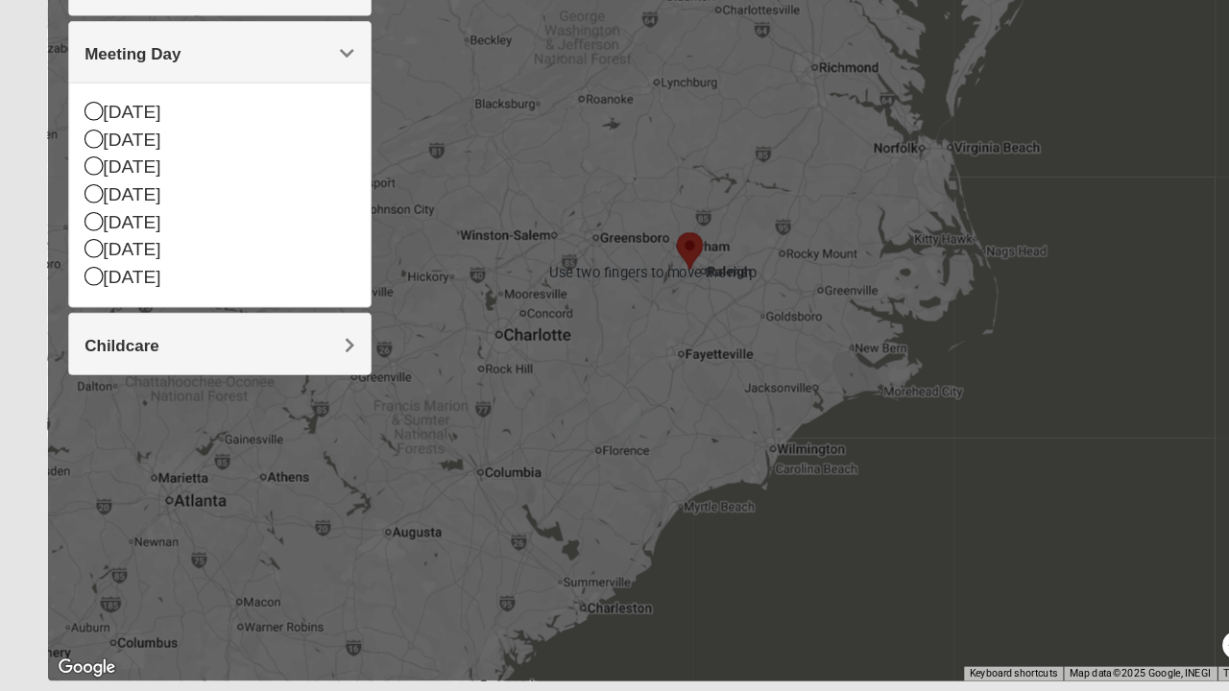
scroll to position [307, 0]
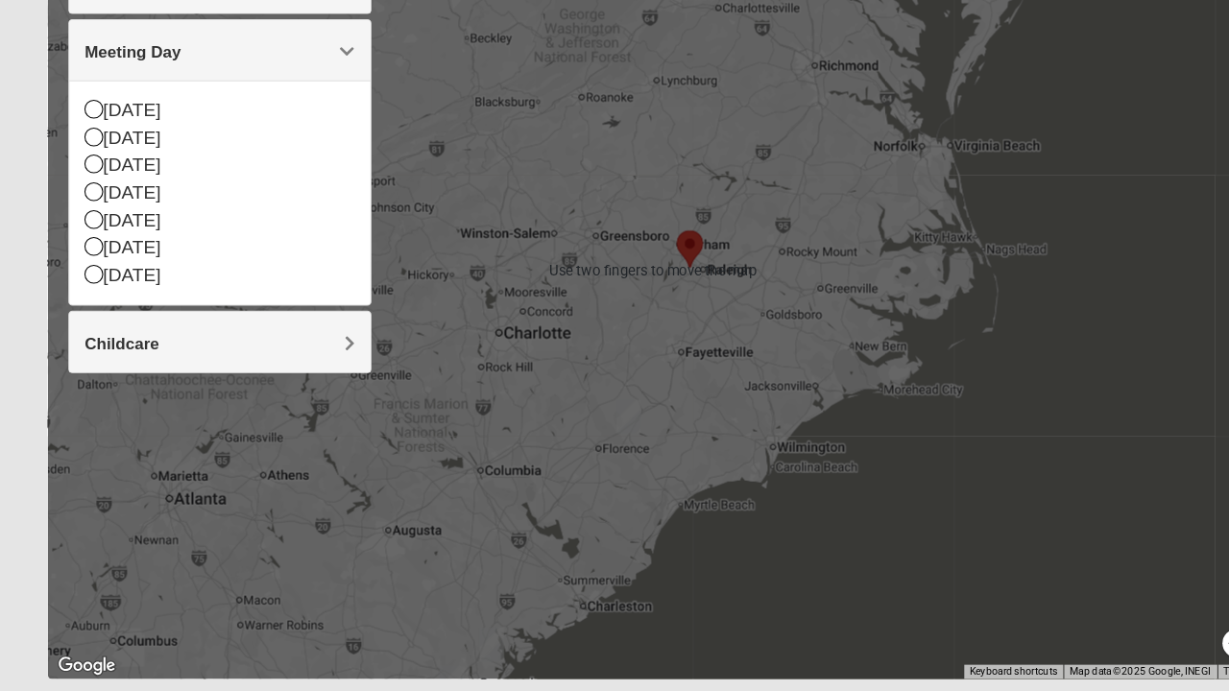
click at [598, 430] on img "Mixed Hensley 29571" at bounding box center [591, 432] width 38 height 47
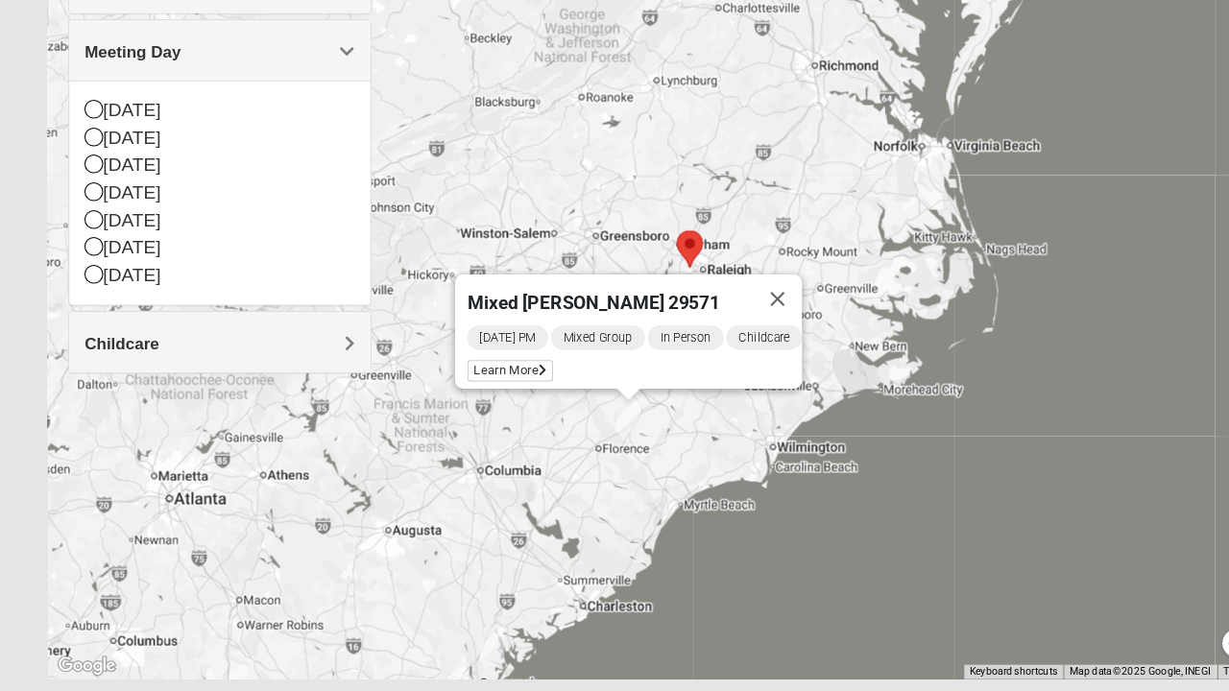
click at [753, 313] on button "Close" at bounding box center [732, 322] width 46 height 46
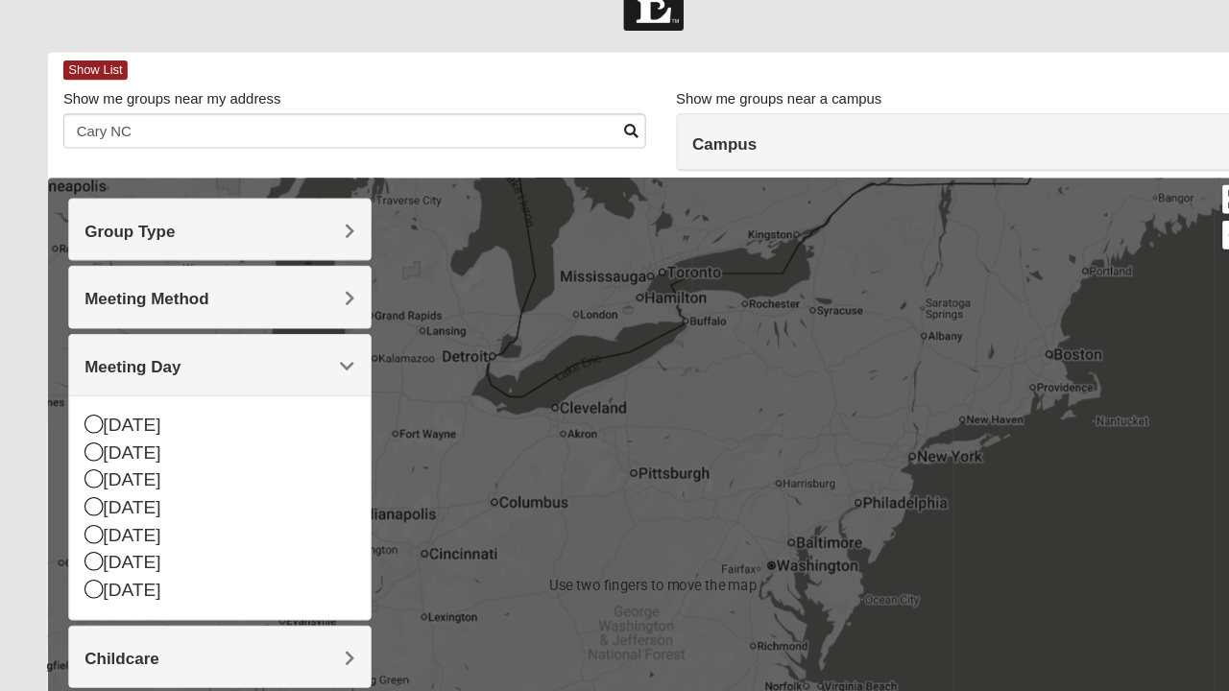
scroll to position [27, 0]
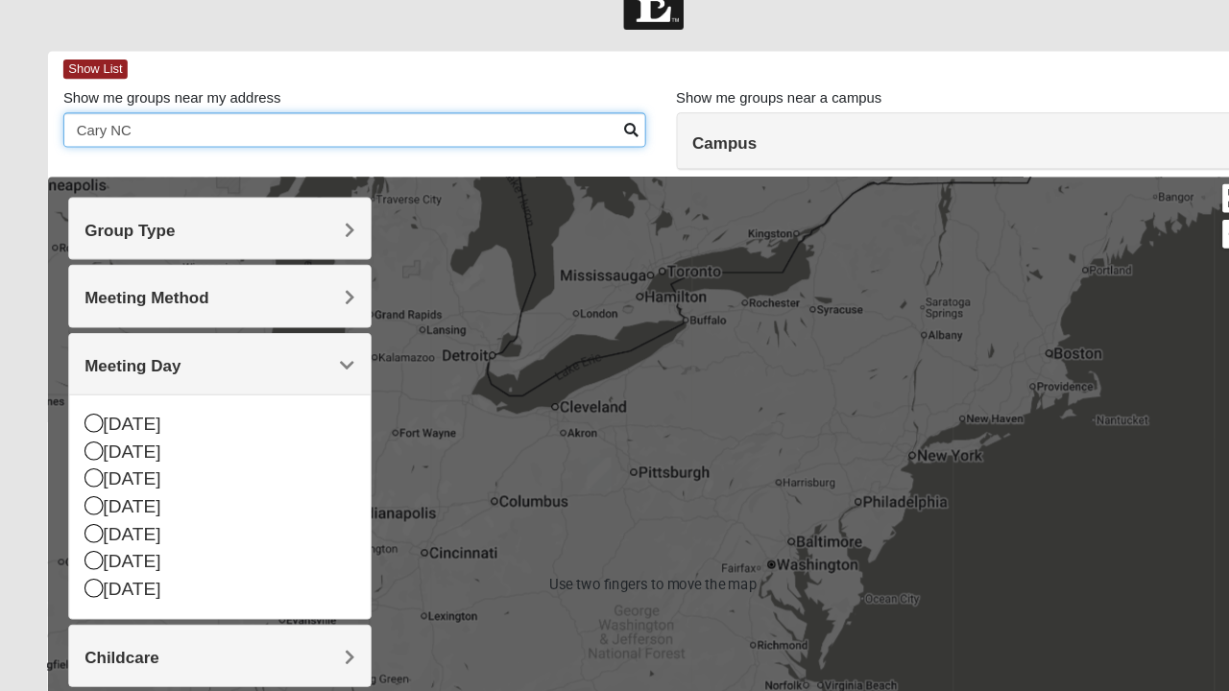
click at [559, 153] on input "Cary NC" at bounding box center [334, 148] width 548 height 33
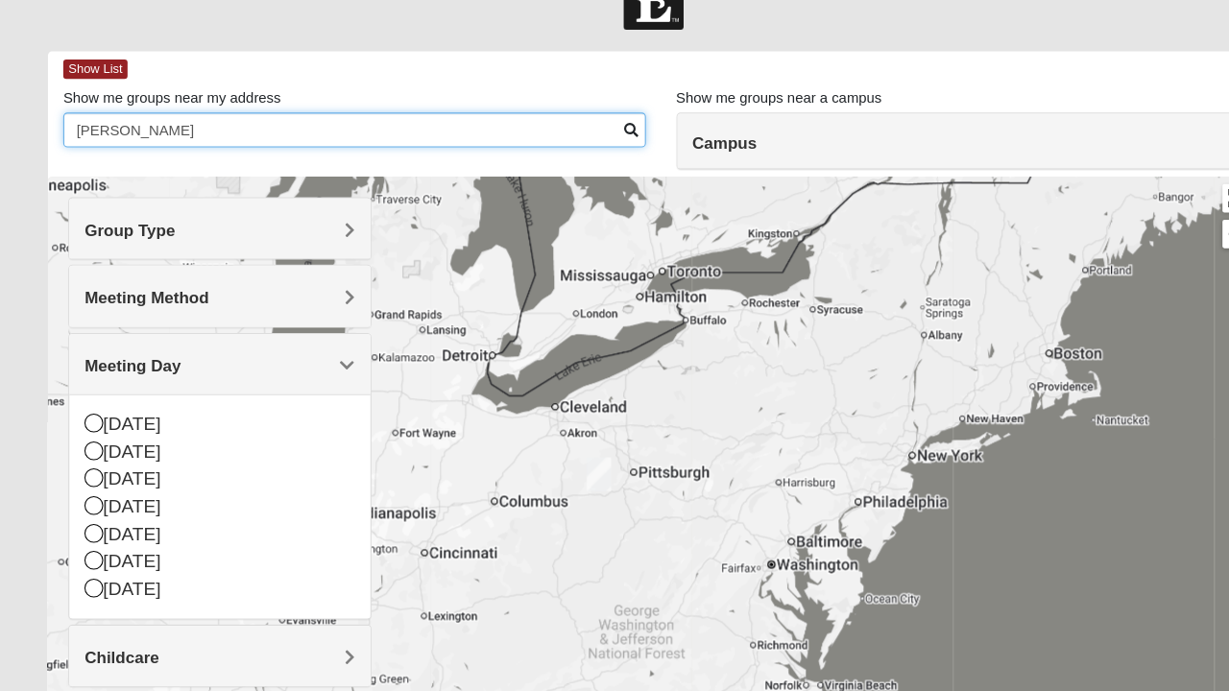
type input "Car"
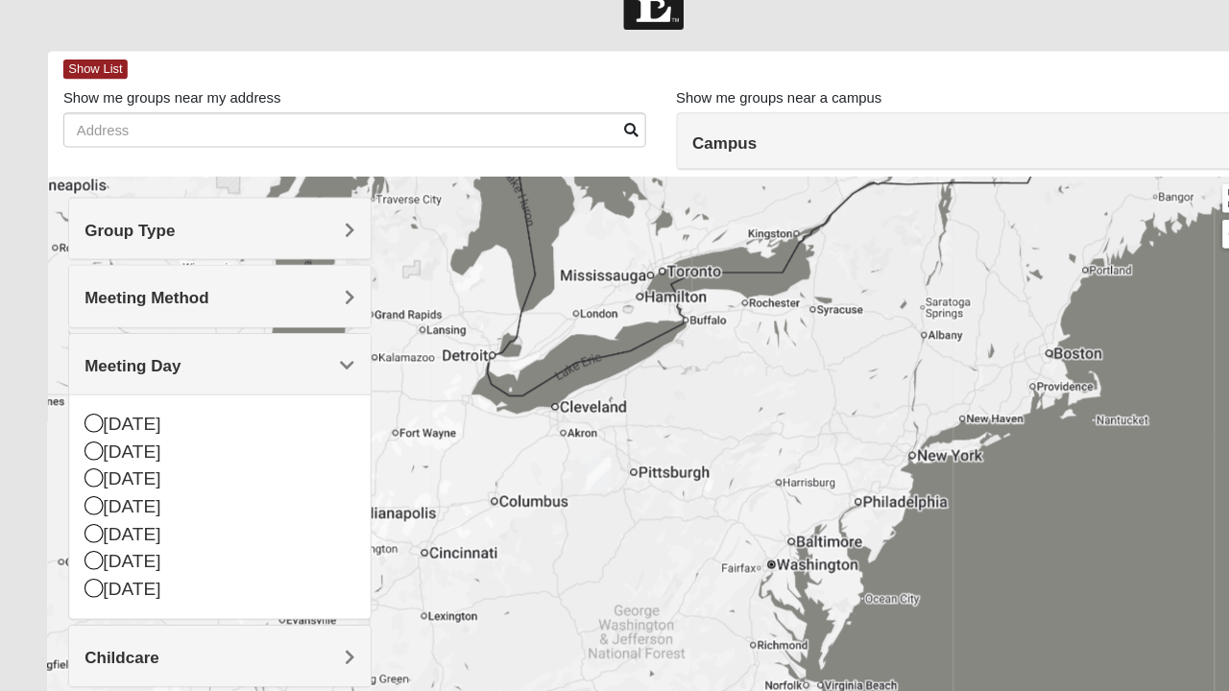
click at [930, 385] on div at bounding box center [614, 576] width 1139 height 768
click at [787, 166] on h4 "Campus" at bounding box center [910, 160] width 517 height 18
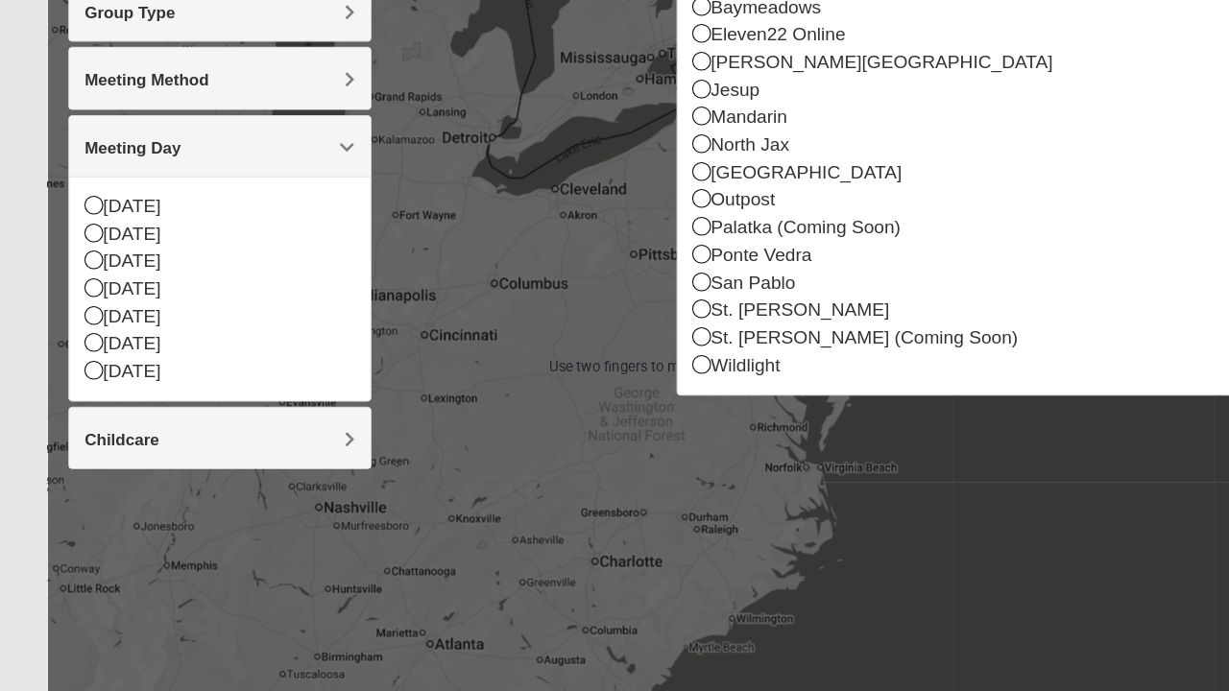
scroll to position [221, 0]
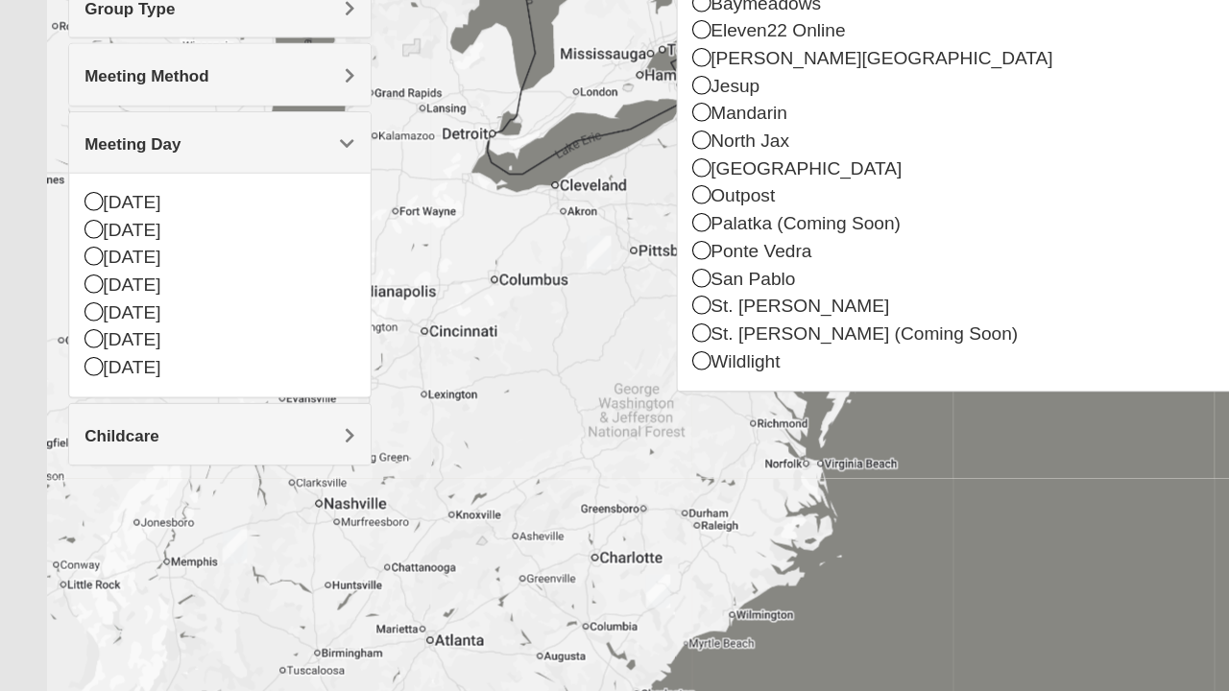
click at [850, 547] on div at bounding box center [614, 382] width 1139 height 768
click at [730, 227] on div "Outpost" at bounding box center [910, 225] width 517 height 26
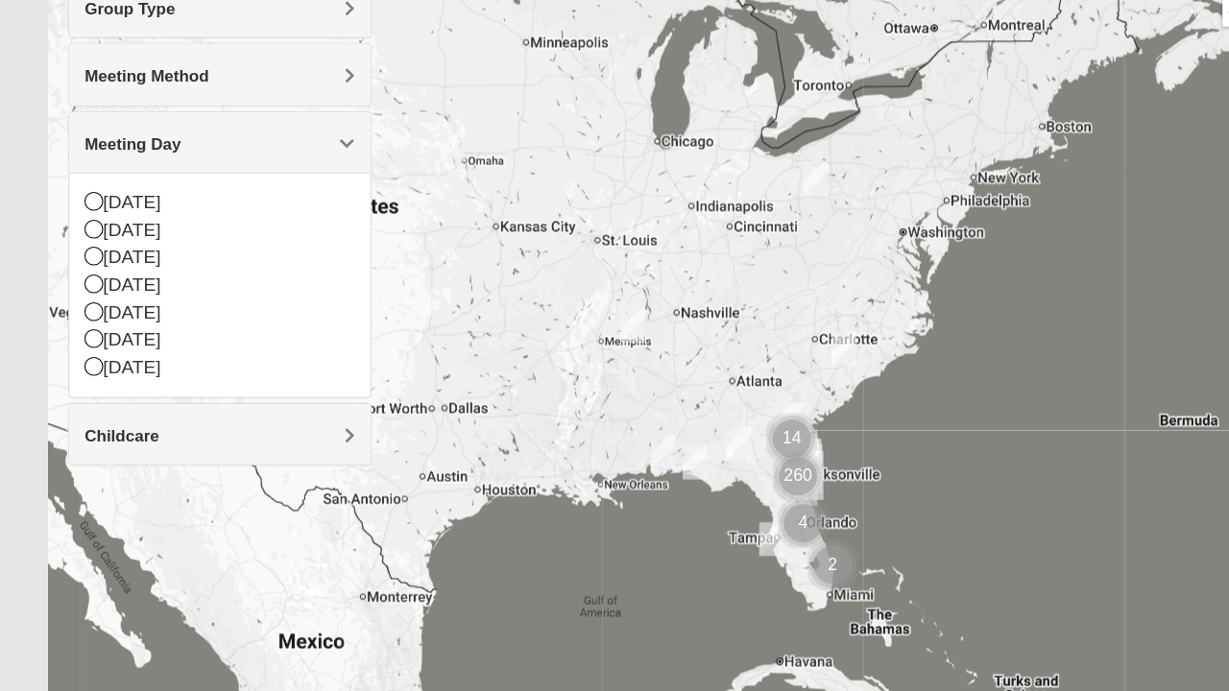
click at [620, 465] on img "Womens Tolland 32571" at bounding box center [624, 465] width 38 height 47
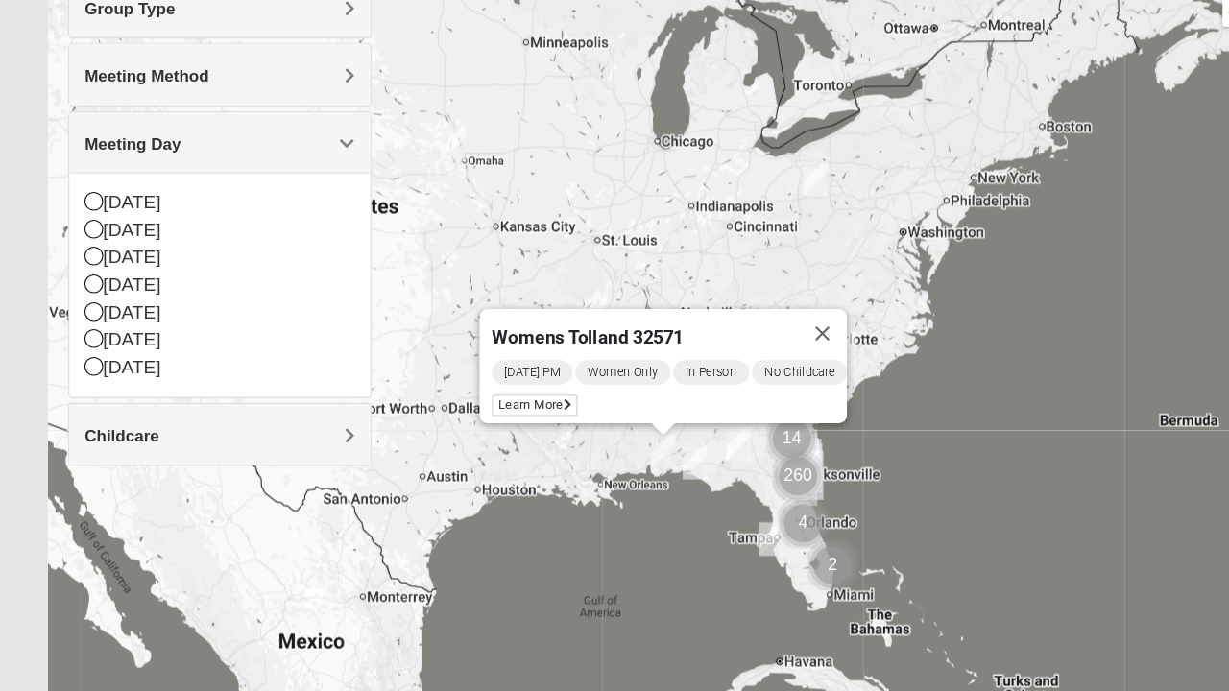
click at [794, 335] on button "Close" at bounding box center [774, 354] width 46 height 46
